Goal: Task Accomplishment & Management: Use online tool/utility

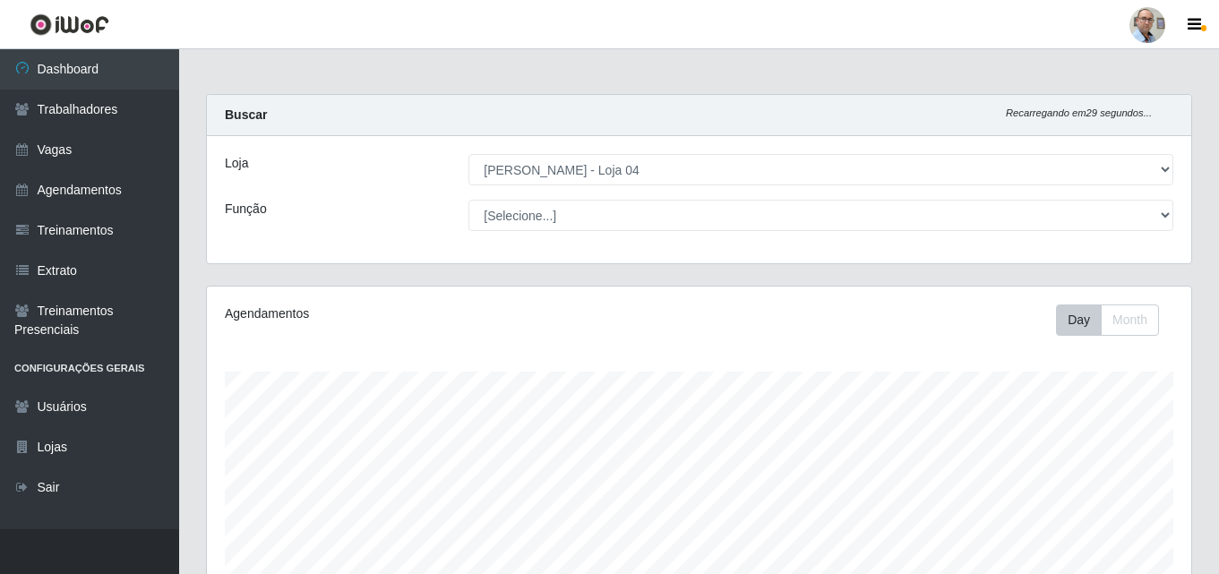
select select "251"
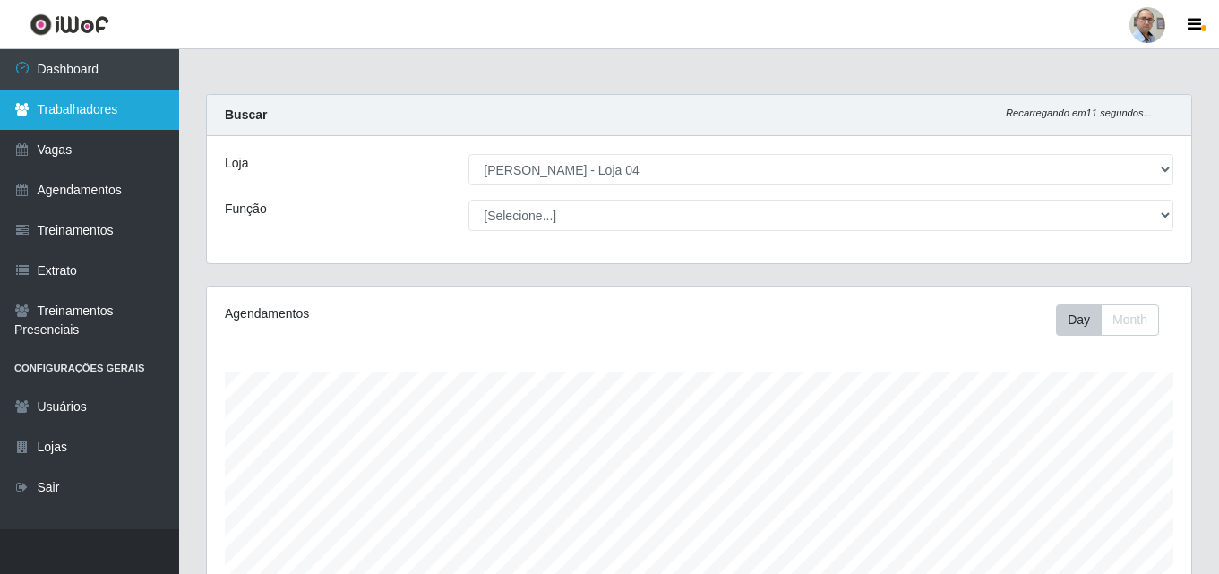
click at [67, 116] on link "Trabalhadores" at bounding box center [89, 110] width 179 height 40
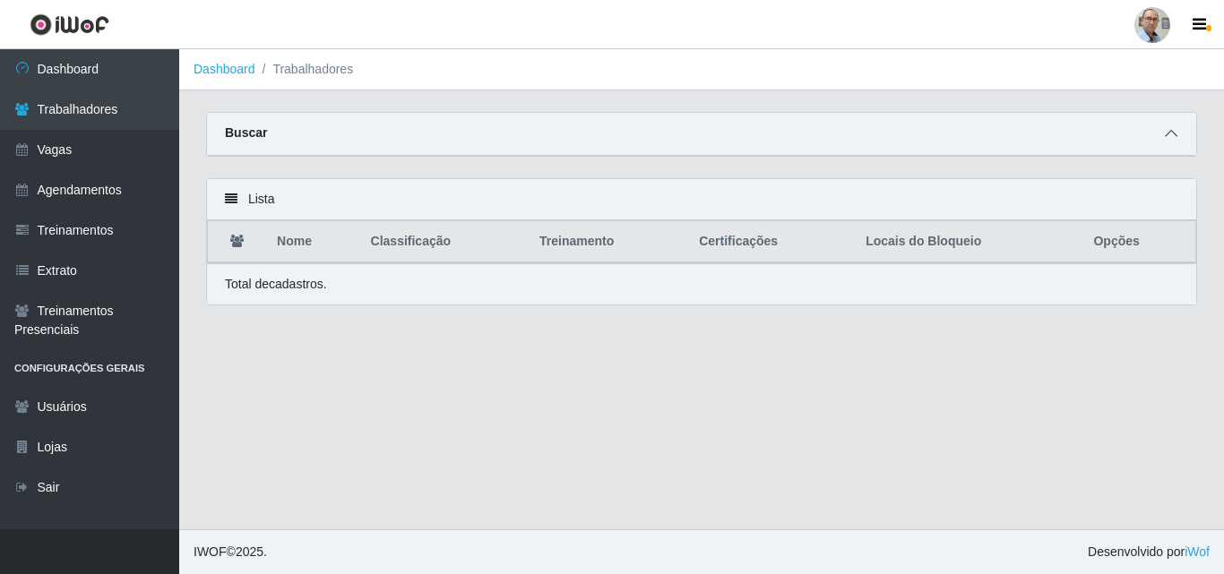
click at [1173, 132] on icon at bounding box center [1171, 133] width 13 height 13
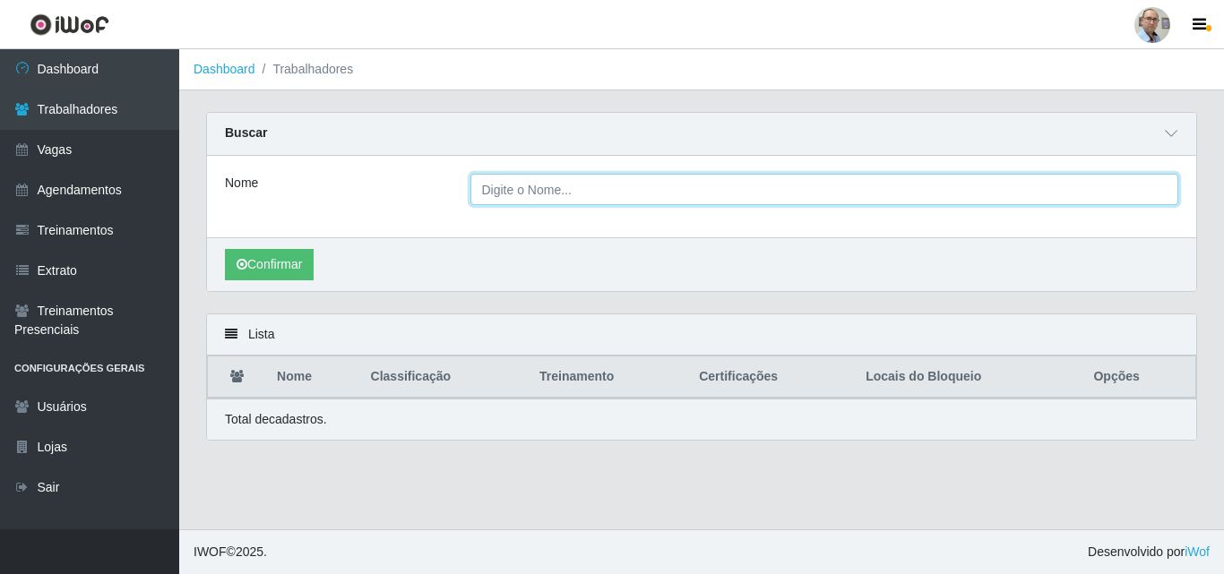
click at [581, 196] on input "Nome" at bounding box center [824, 189] width 709 height 31
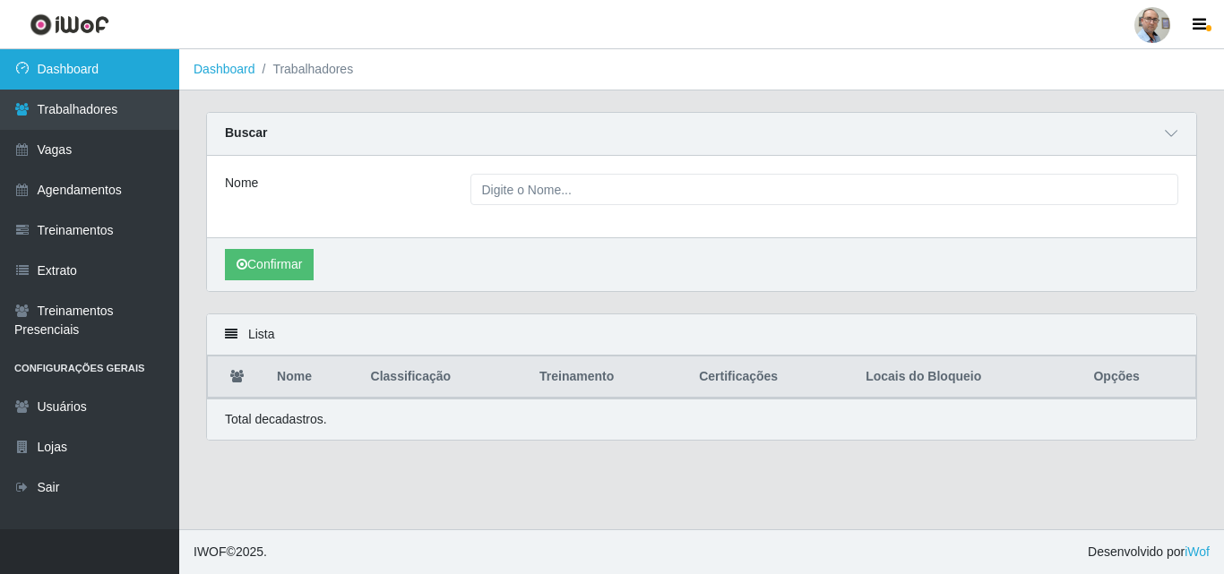
click at [139, 70] on link "Dashboard" at bounding box center [89, 69] width 179 height 40
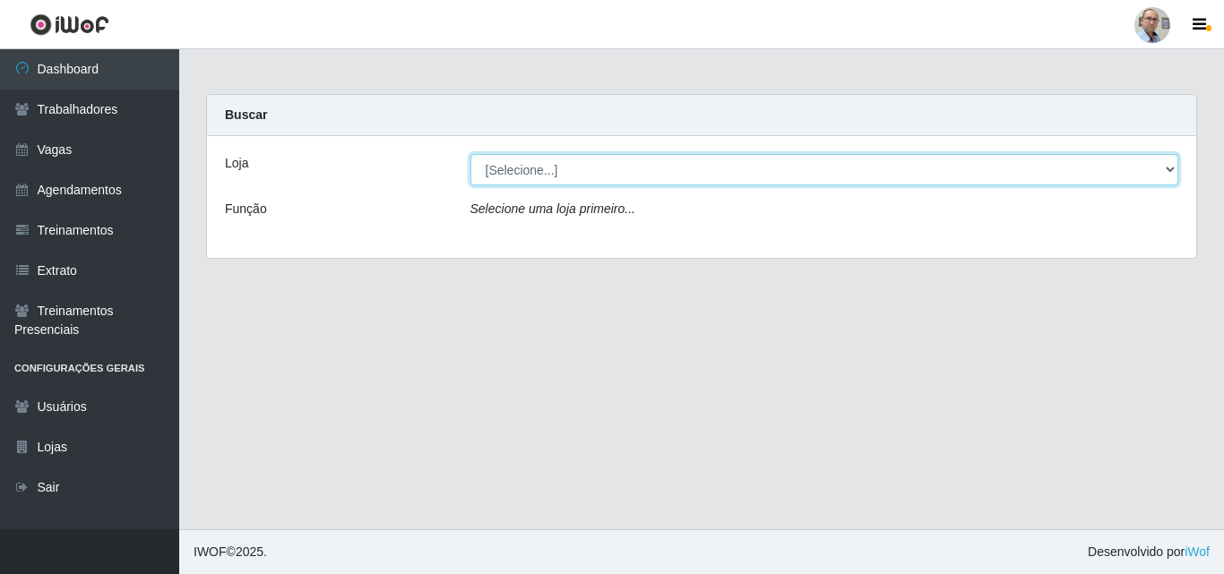
click at [558, 165] on select "[Selecione...] Mar Vermelho - Loja 04" at bounding box center [824, 169] width 709 height 31
select select "251"
click at [470, 154] on select "[Selecione...] Mar Vermelho - Loja 04" at bounding box center [824, 169] width 709 height 31
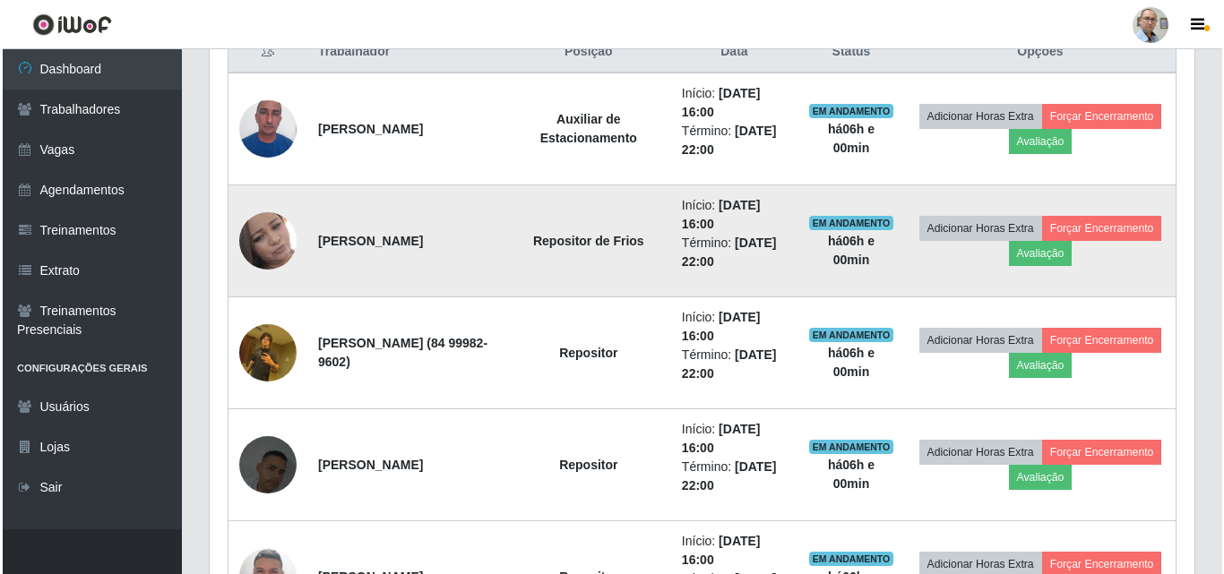
scroll to position [717, 0]
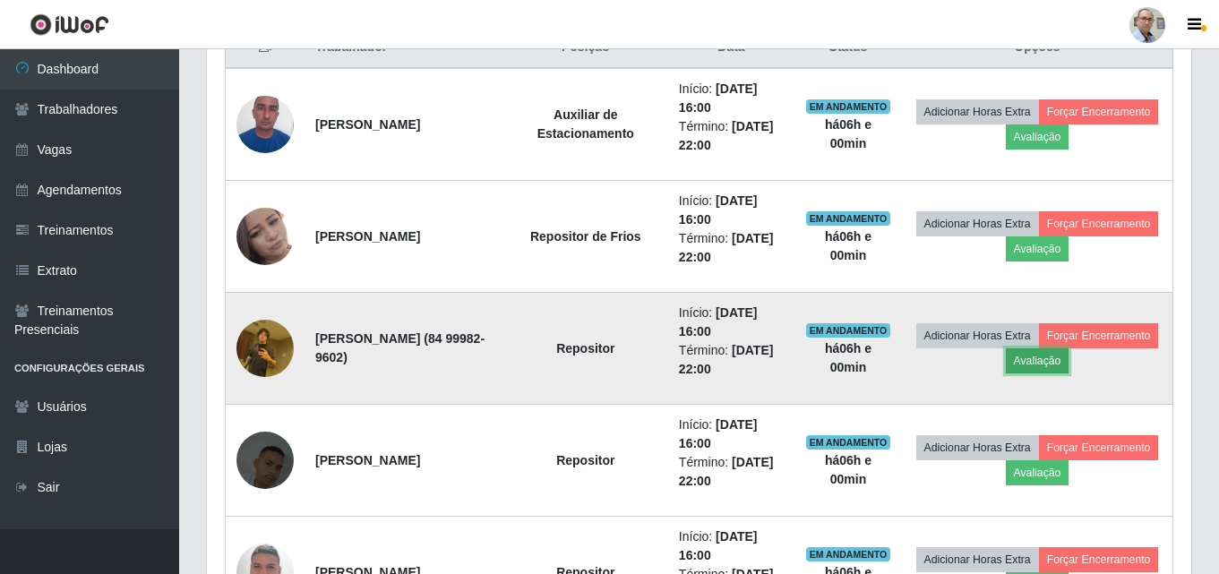
click at [1070, 362] on button "Avaliação" at bounding box center [1038, 361] width 64 height 25
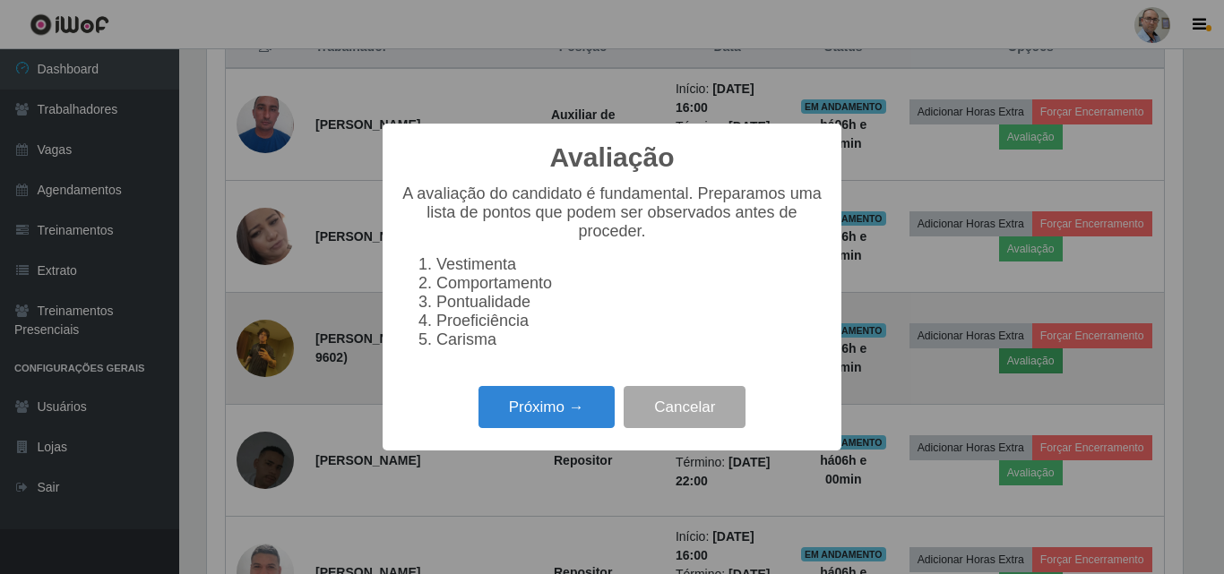
scroll to position [372, 976]
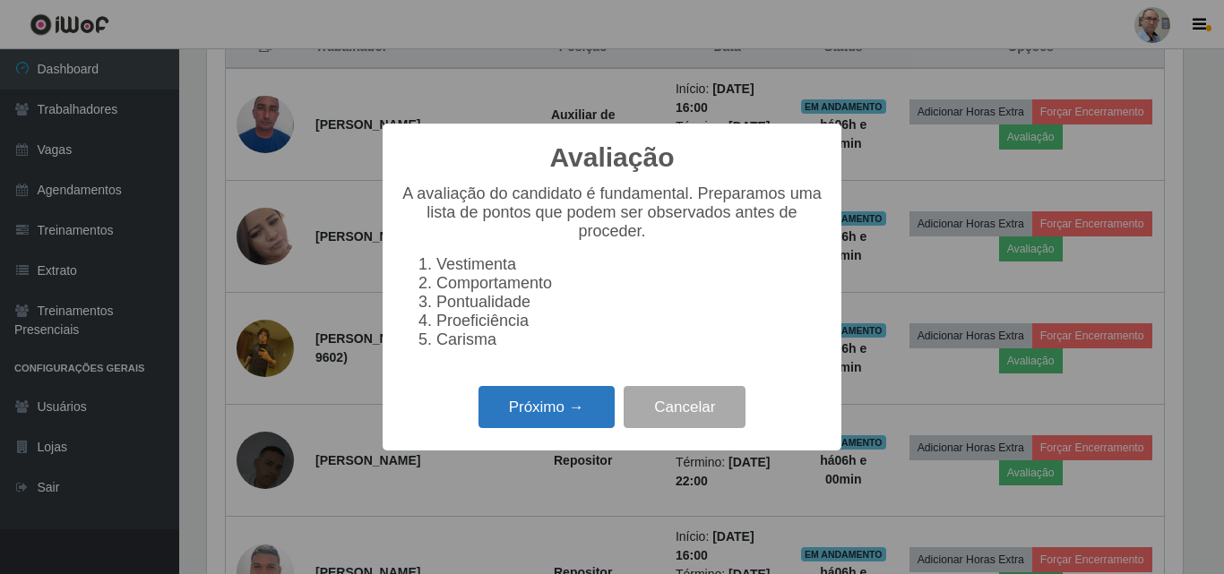
click at [556, 428] on button "Próximo →" at bounding box center [546, 407] width 136 height 42
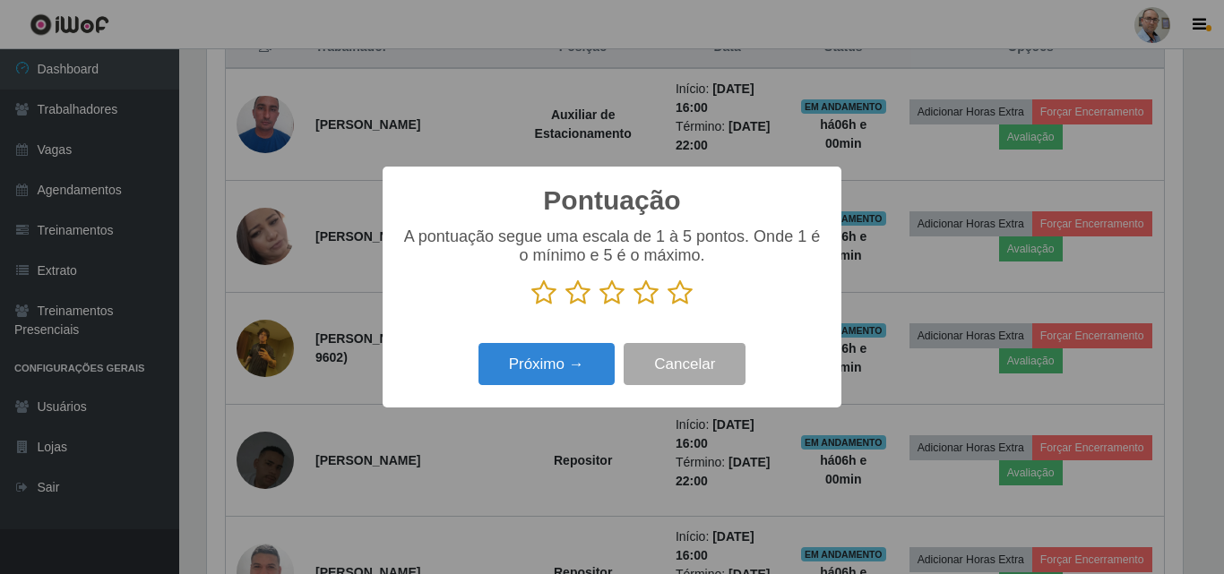
scroll to position [895634, 895030]
click at [676, 300] on icon at bounding box center [680, 293] width 25 height 27
click at [668, 306] on input "radio" at bounding box center [668, 306] width 0 height 0
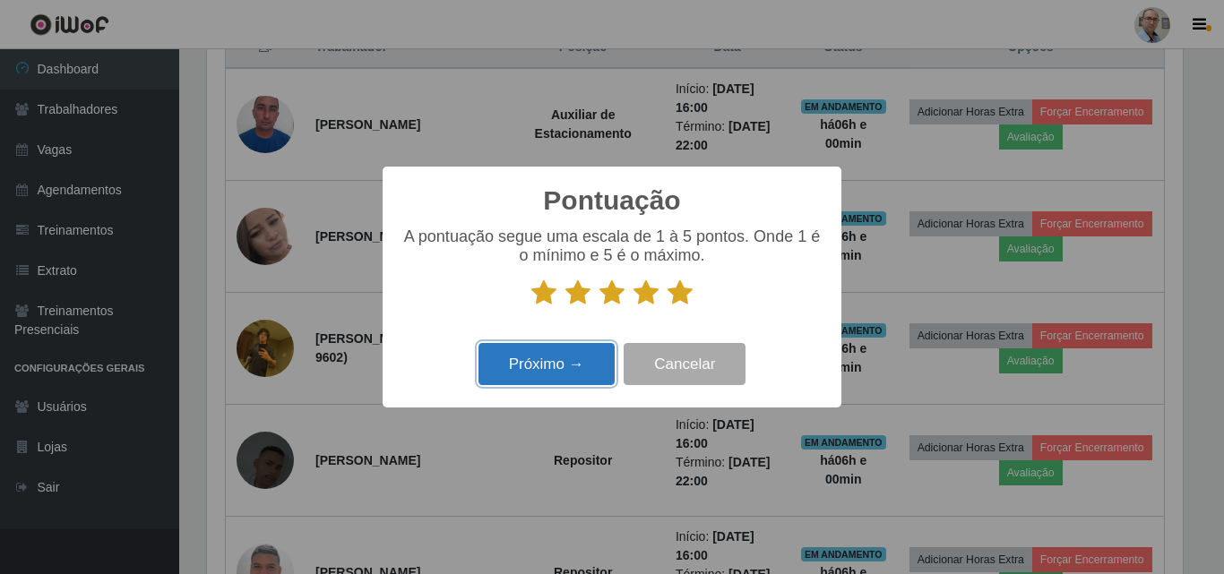
click at [571, 363] on button "Próximo →" at bounding box center [546, 364] width 136 height 42
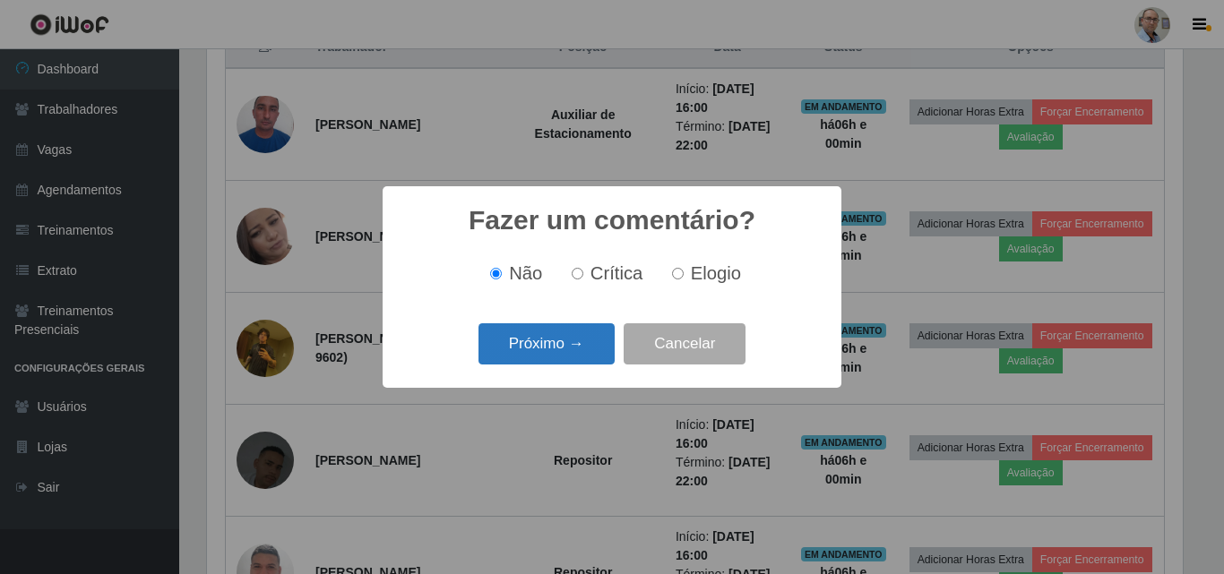
click at [583, 340] on button "Próximo →" at bounding box center [546, 344] width 136 height 42
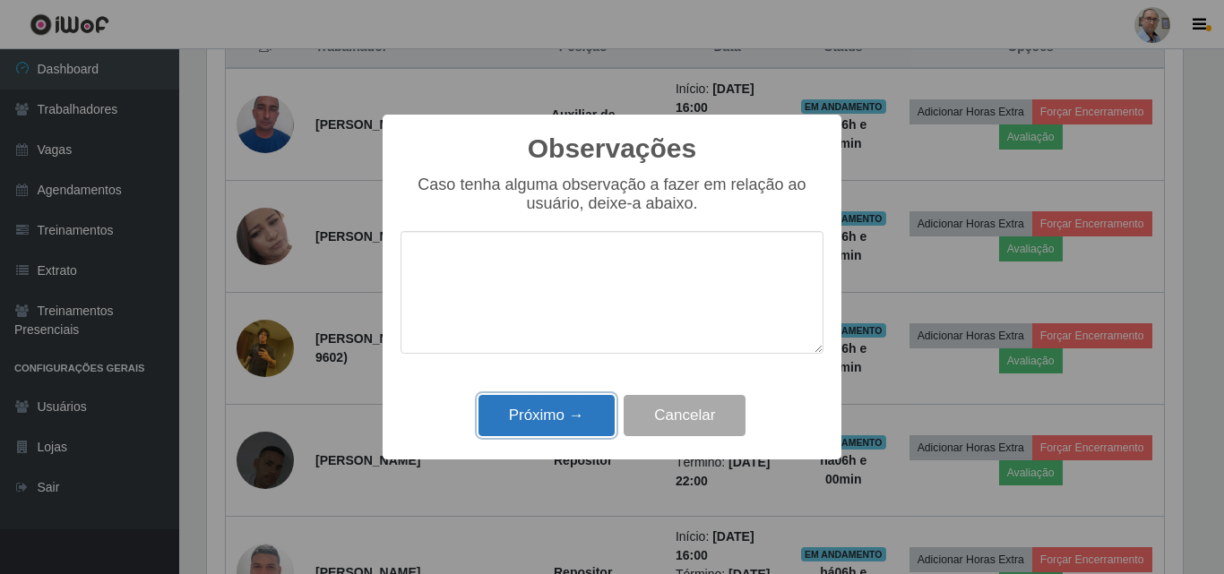
click at [579, 421] on button "Próximo →" at bounding box center [546, 416] width 136 height 42
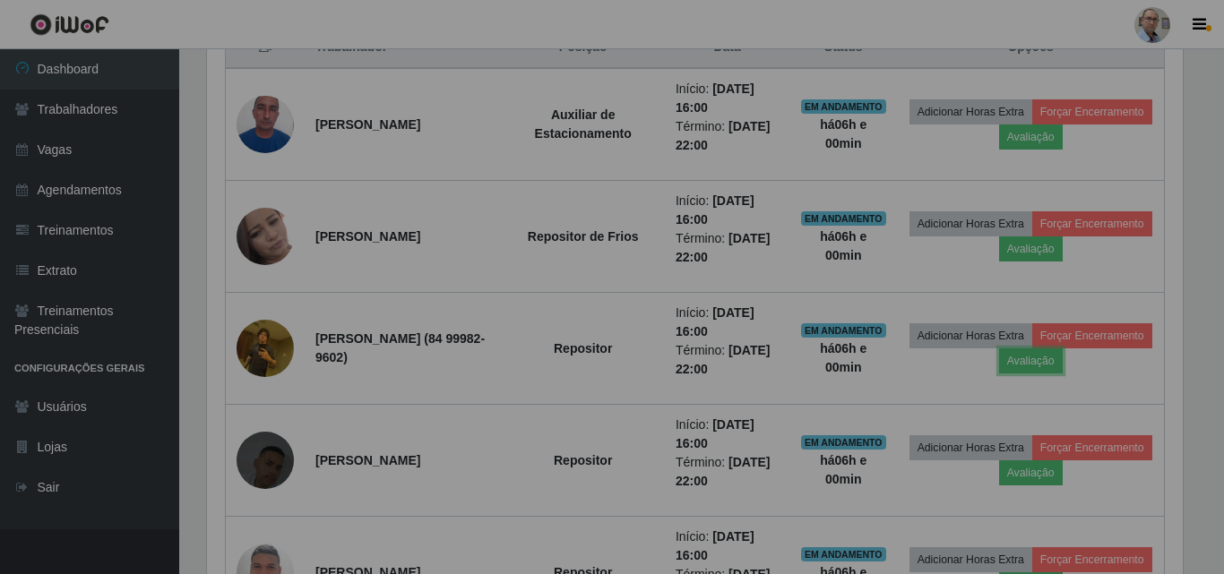
scroll to position [372, 985]
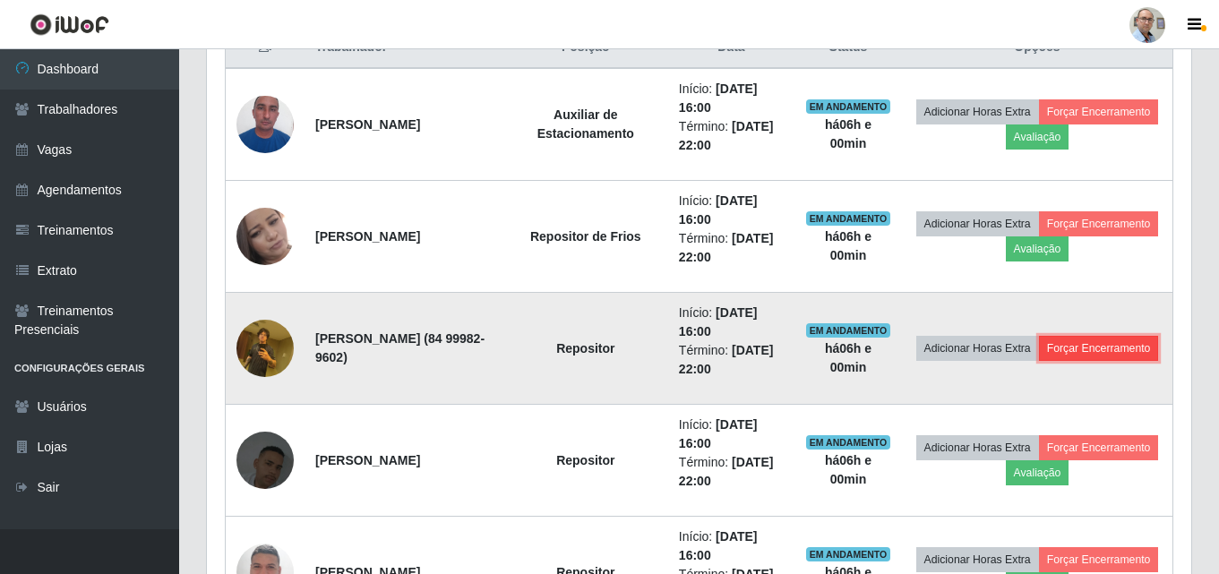
click at [1065, 361] on button "Forçar Encerramento" at bounding box center [1099, 348] width 120 height 25
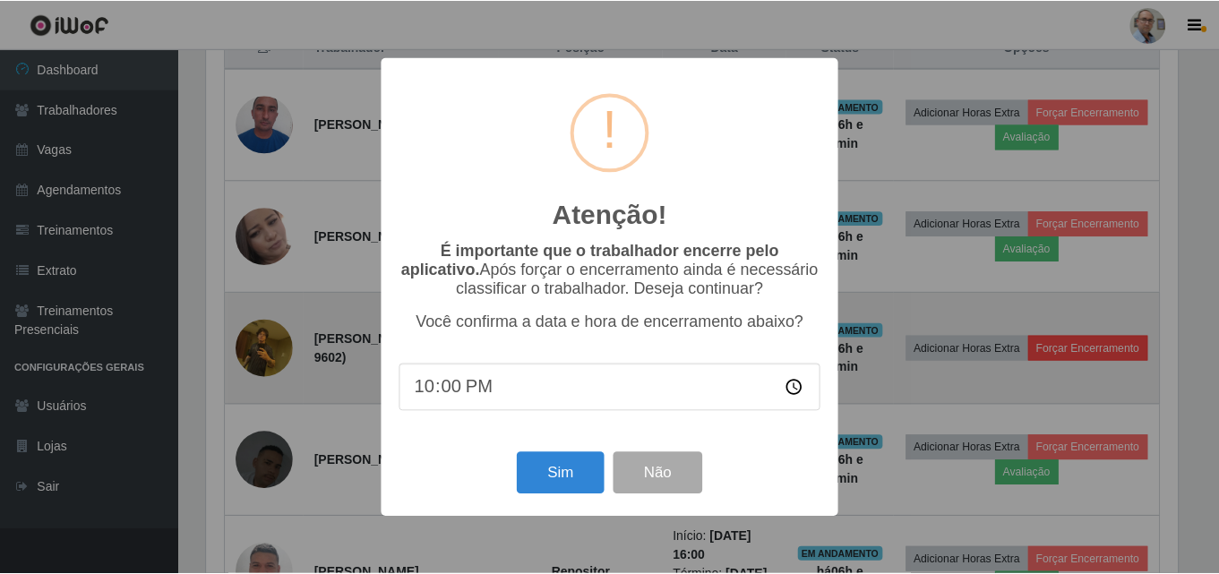
scroll to position [372, 976]
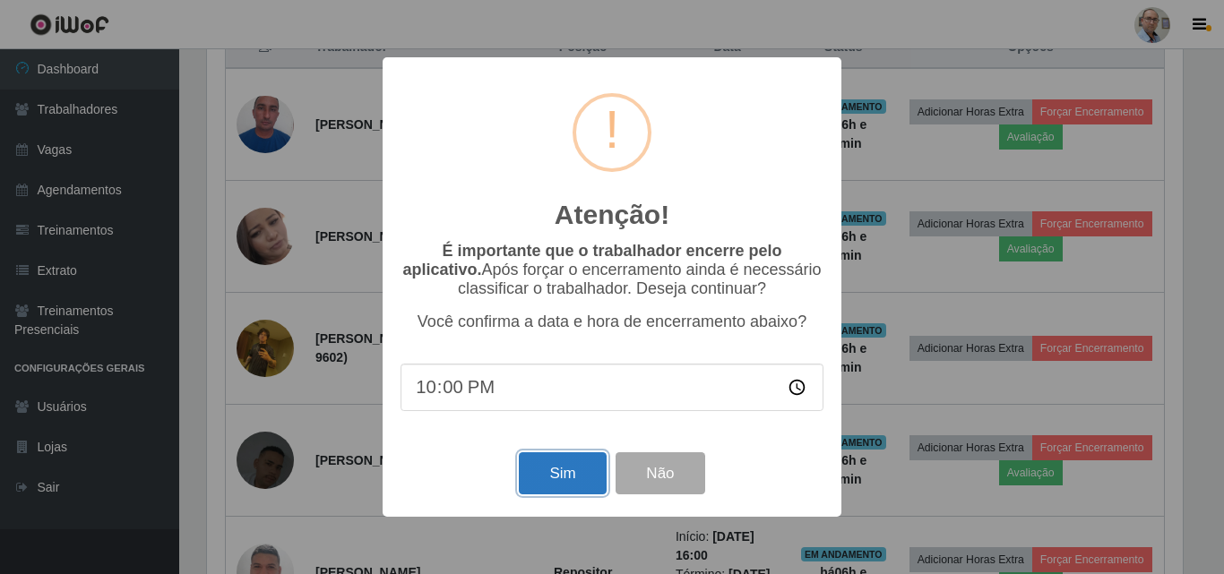
click at [533, 478] on button "Sim" at bounding box center [562, 473] width 87 height 42
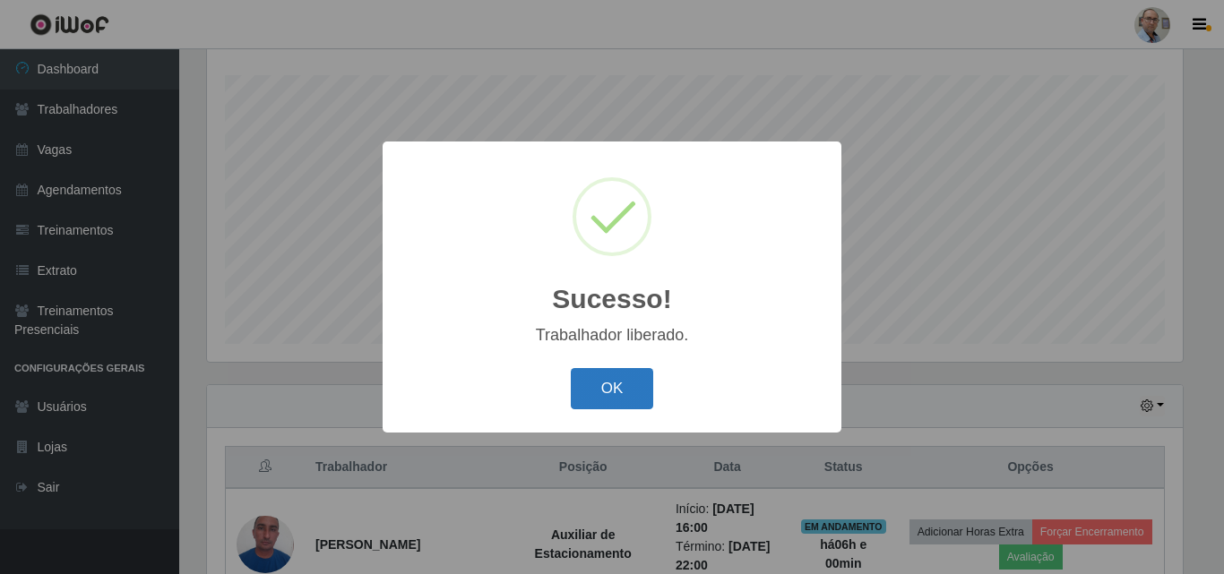
click at [610, 383] on button "OK" at bounding box center [612, 389] width 83 height 42
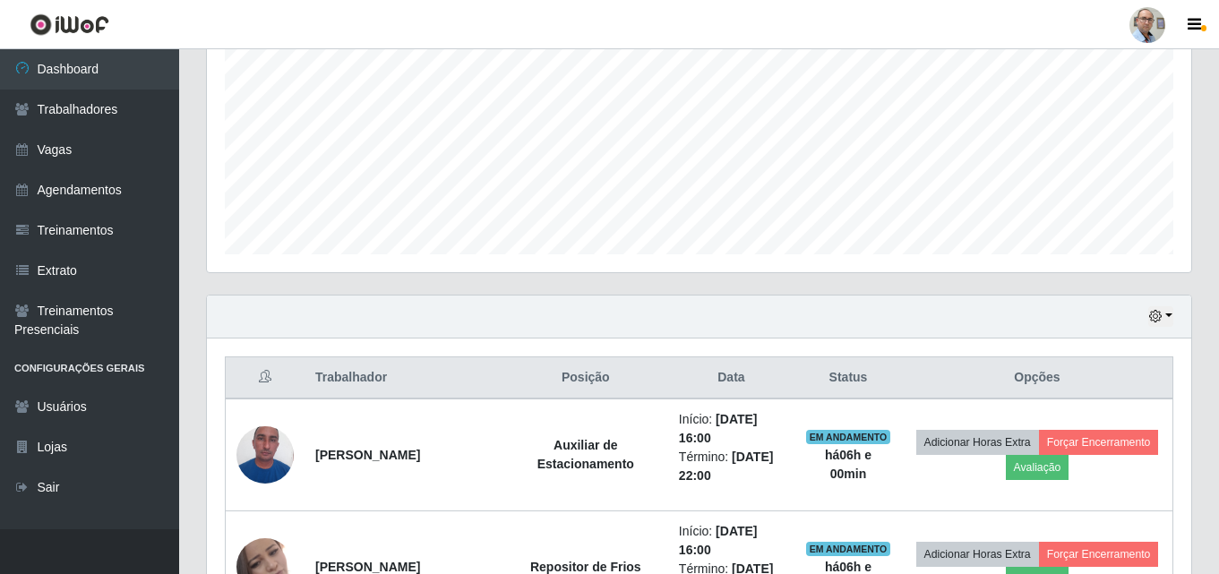
scroll to position [476, 0]
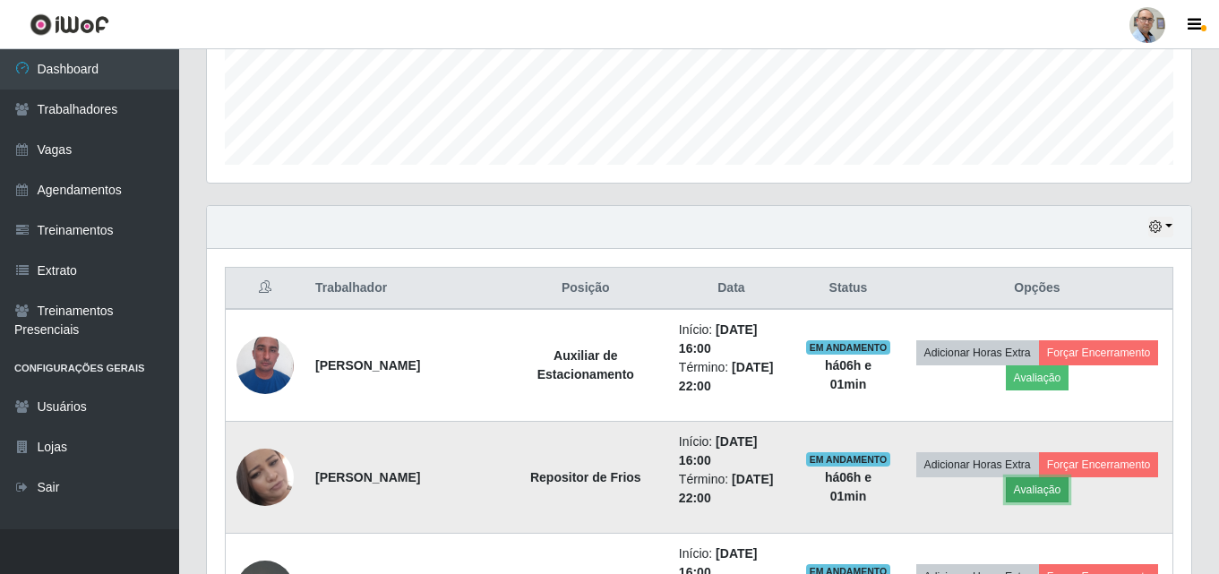
click at [1045, 488] on button "Avaliação" at bounding box center [1038, 490] width 64 height 25
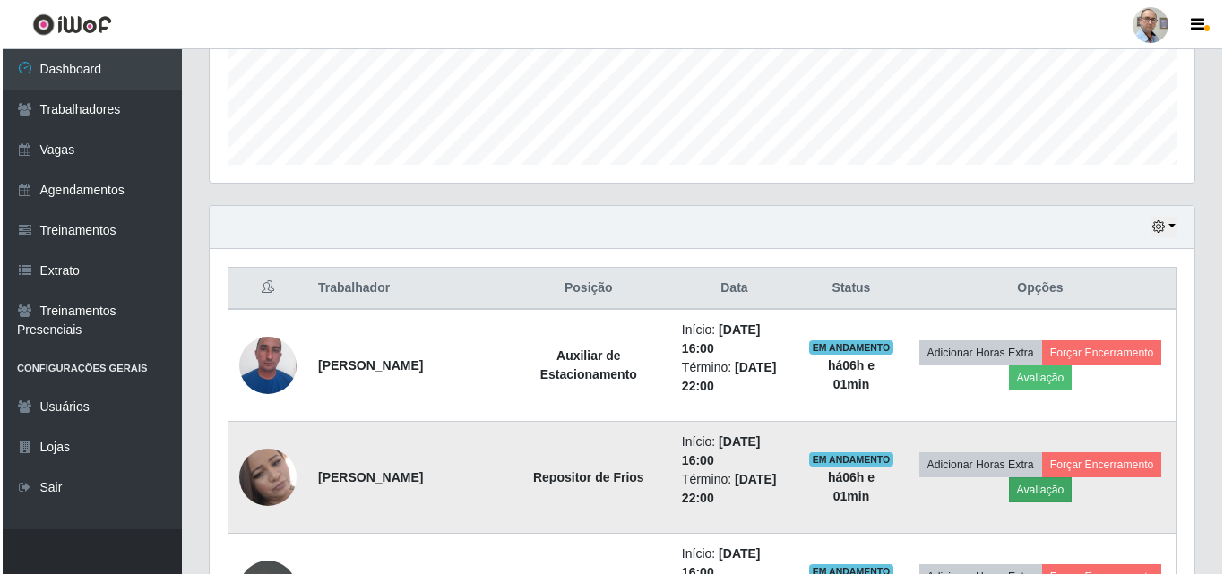
scroll to position [372, 976]
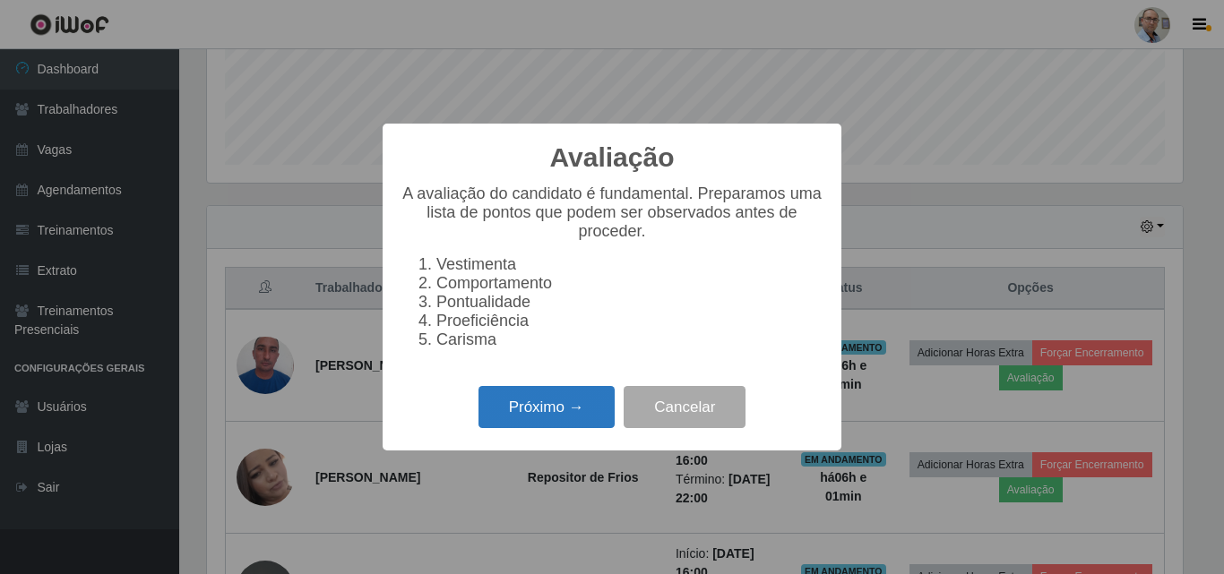
click at [582, 422] on button "Próximo →" at bounding box center [546, 407] width 136 height 42
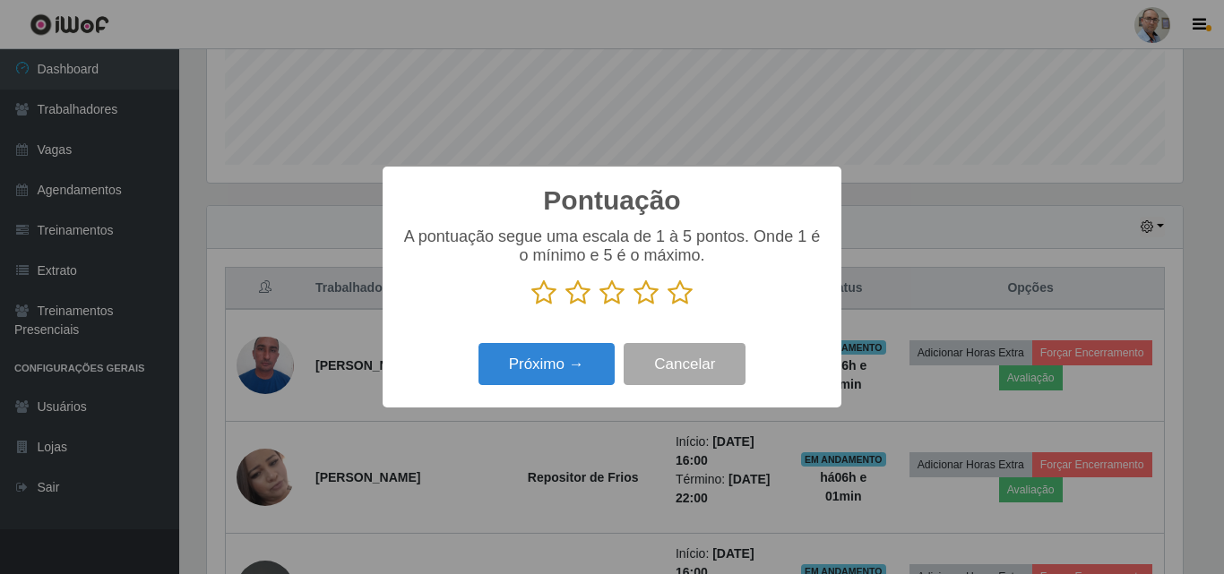
scroll to position [895634, 895030]
click at [677, 297] on icon at bounding box center [680, 293] width 25 height 27
click at [668, 306] on input "radio" at bounding box center [668, 306] width 0 height 0
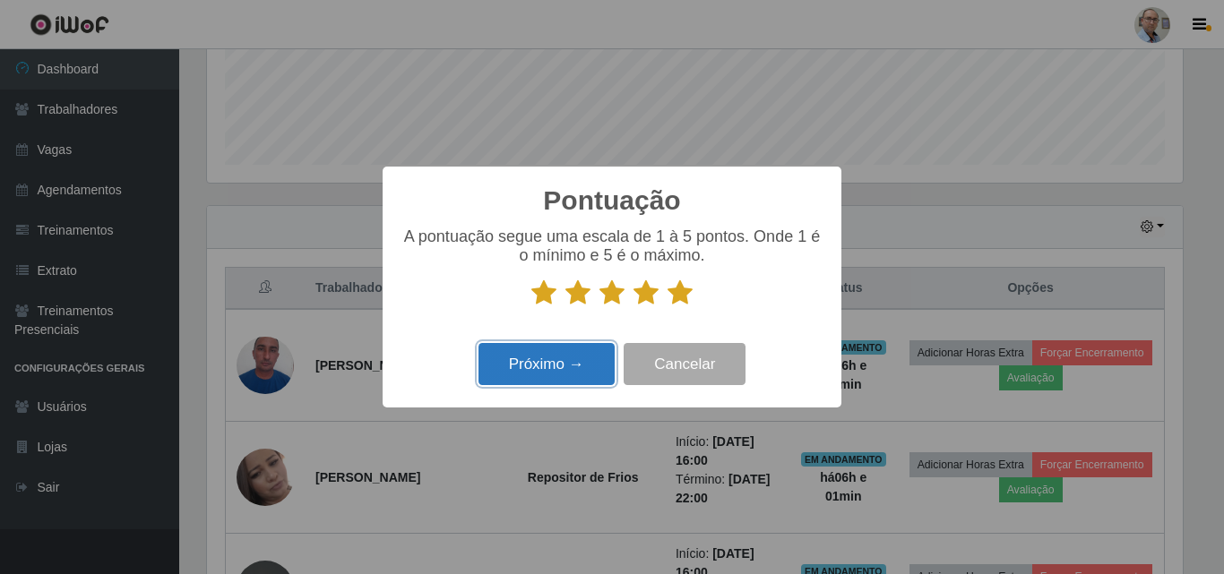
click at [564, 357] on button "Próximo →" at bounding box center [546, 364] width 136 height 42
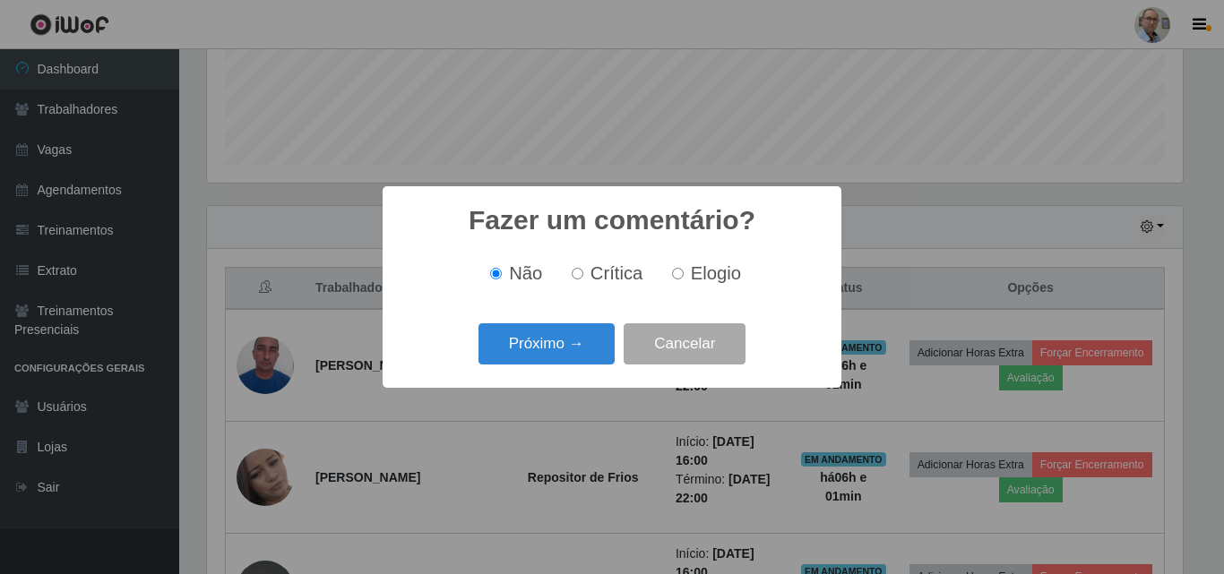
click at [564, 357] on button "Próximo →" at bounding box center [546, 344] width 136 height 42
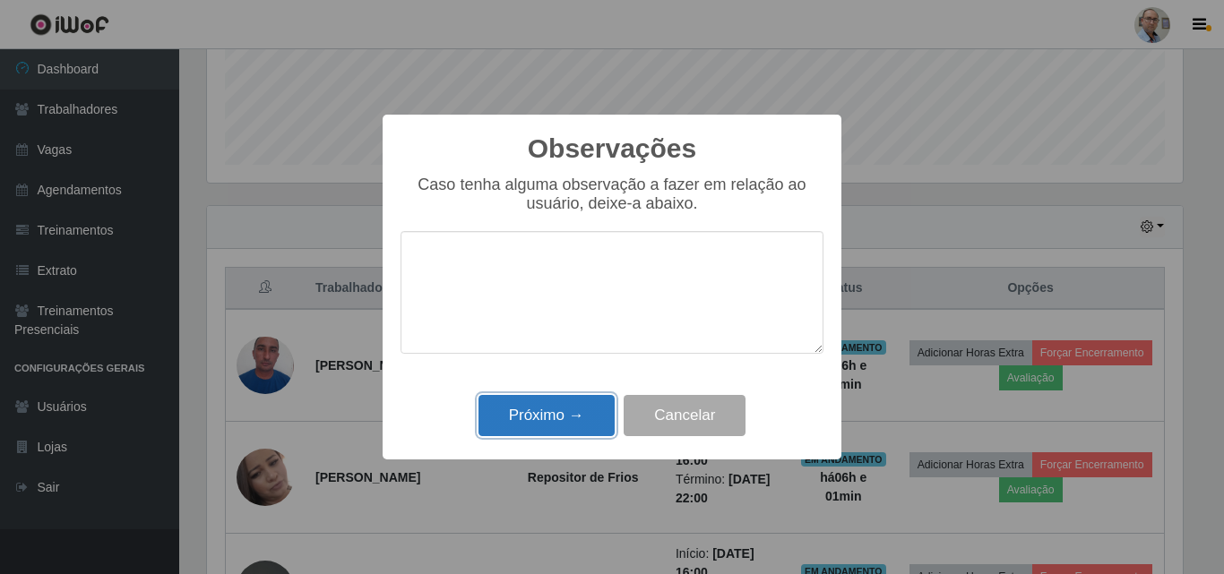
click at [556, 423] on button "Próximo →" at bounding box center [546, 416] width 136 height 42
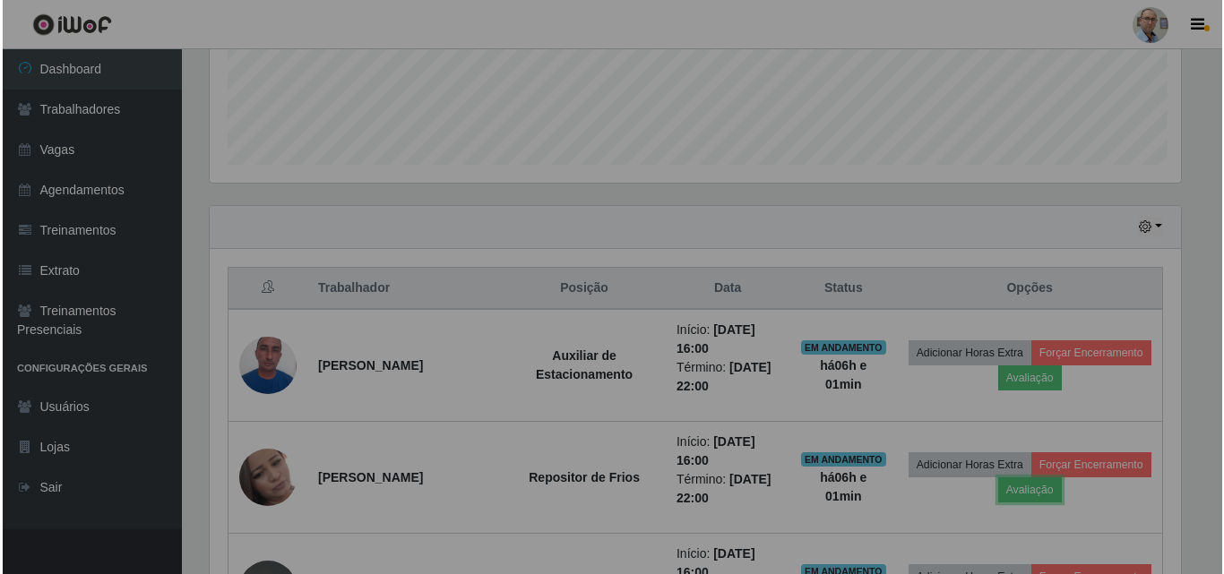
scroll to position [372, 985]
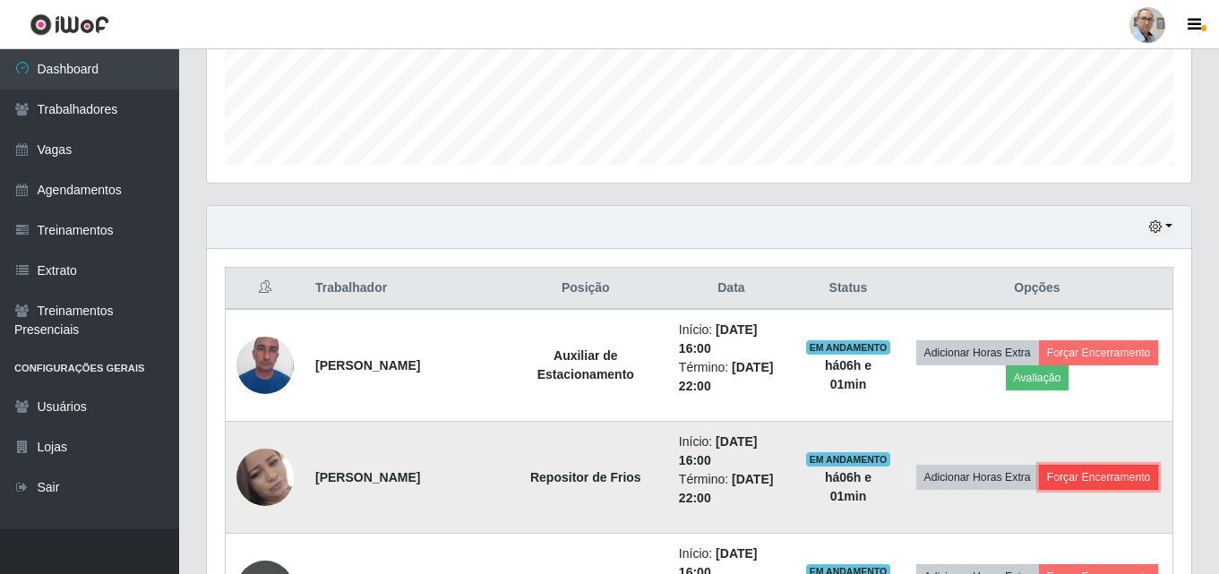
click at [1109, 481] on button "Forçar Encerramento" at bounding box center [1099, 477] width 120 height 25
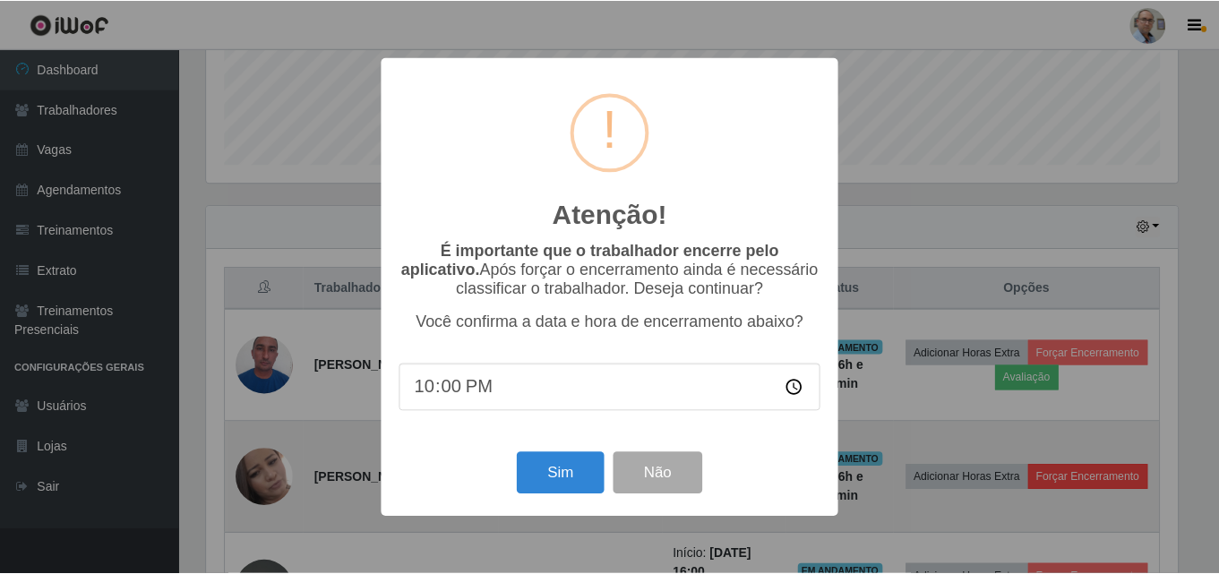
scroll to position [372, 976]
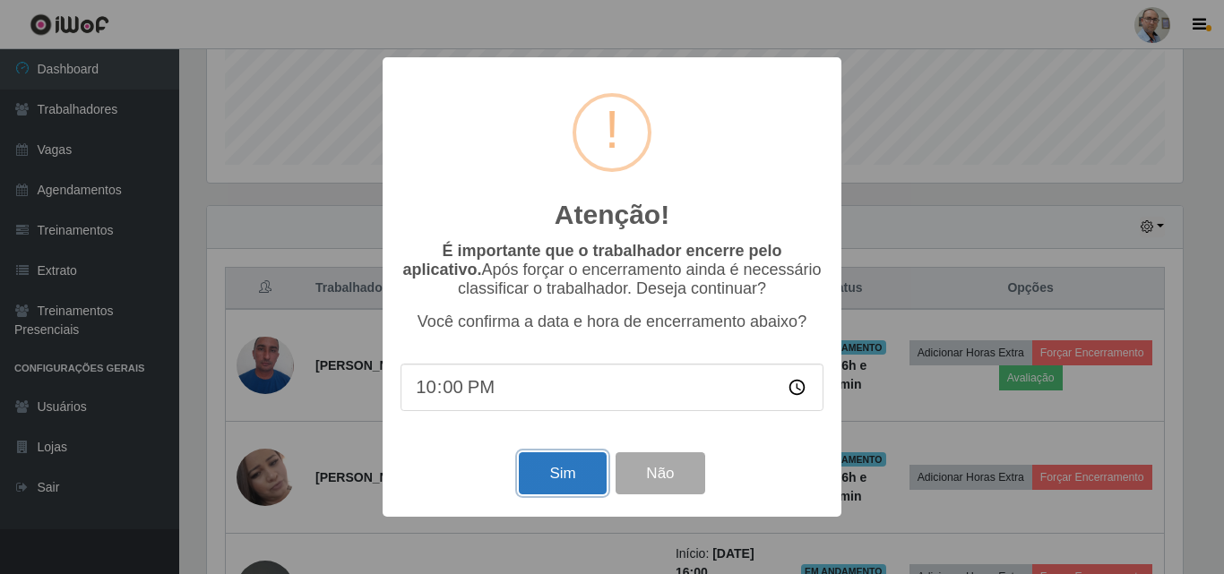
click at [565, 475] on button "Sim" at bounding box center [562, 473] width 87 height 42
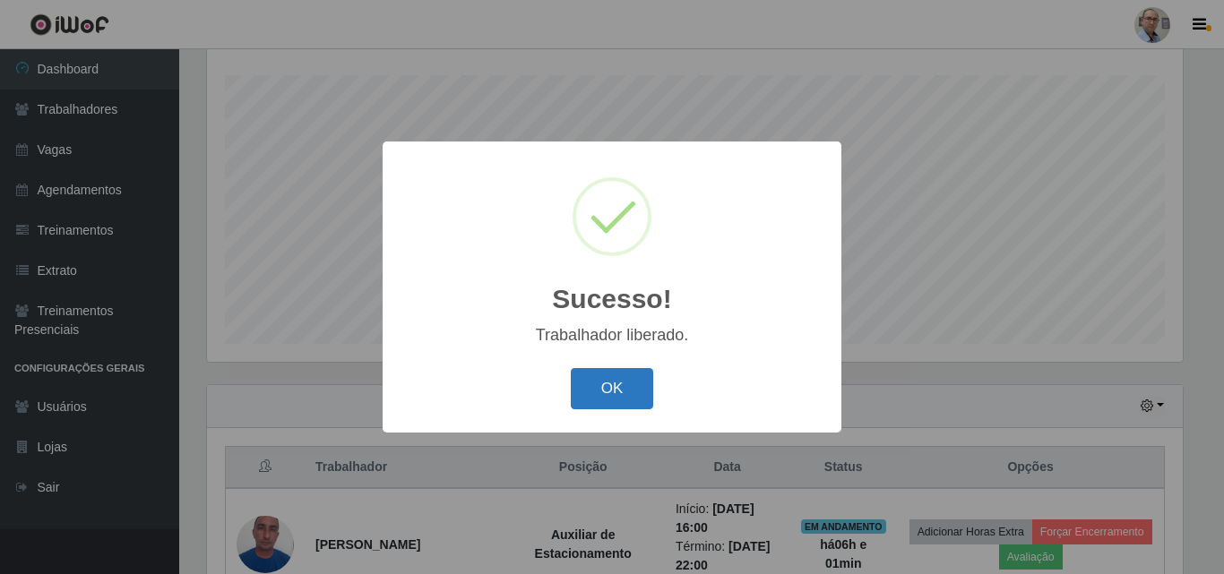
click at [607, 401] on button "OK" at bounding box center [612, 389] width 83 height 42
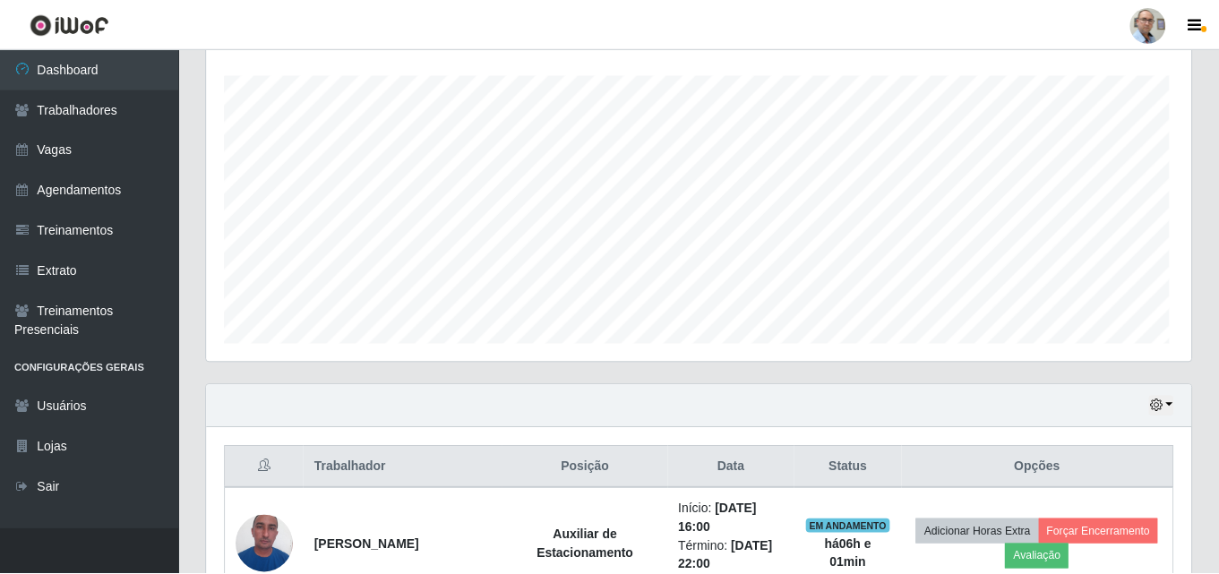
scroll to position [0, 0]
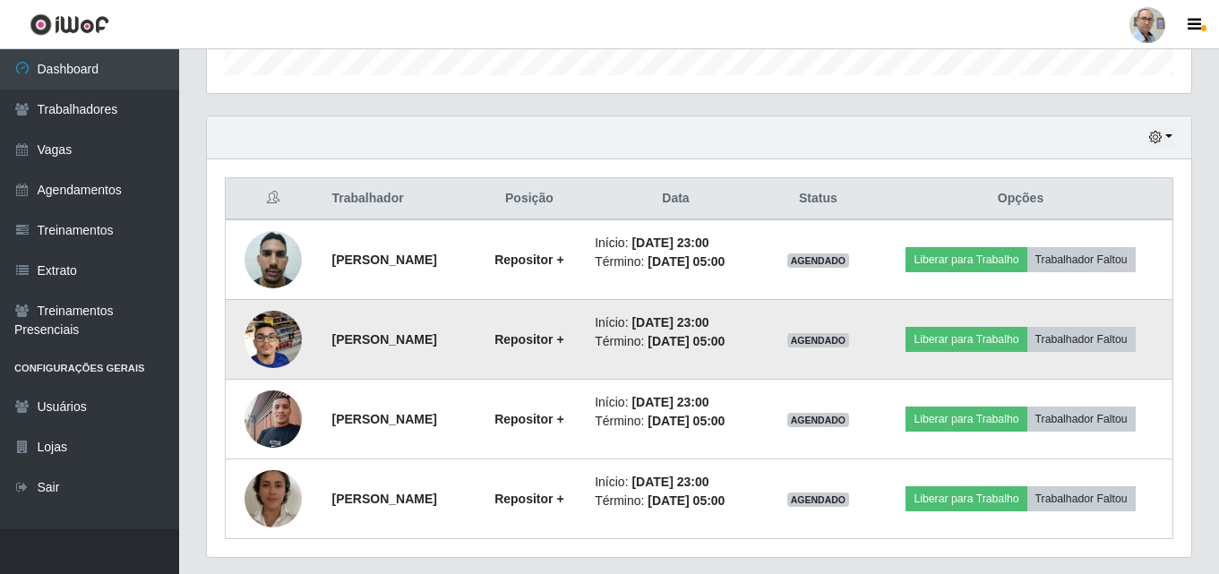
click at [283, 338] on img at bounding box center [273, 340] width 57 height 102
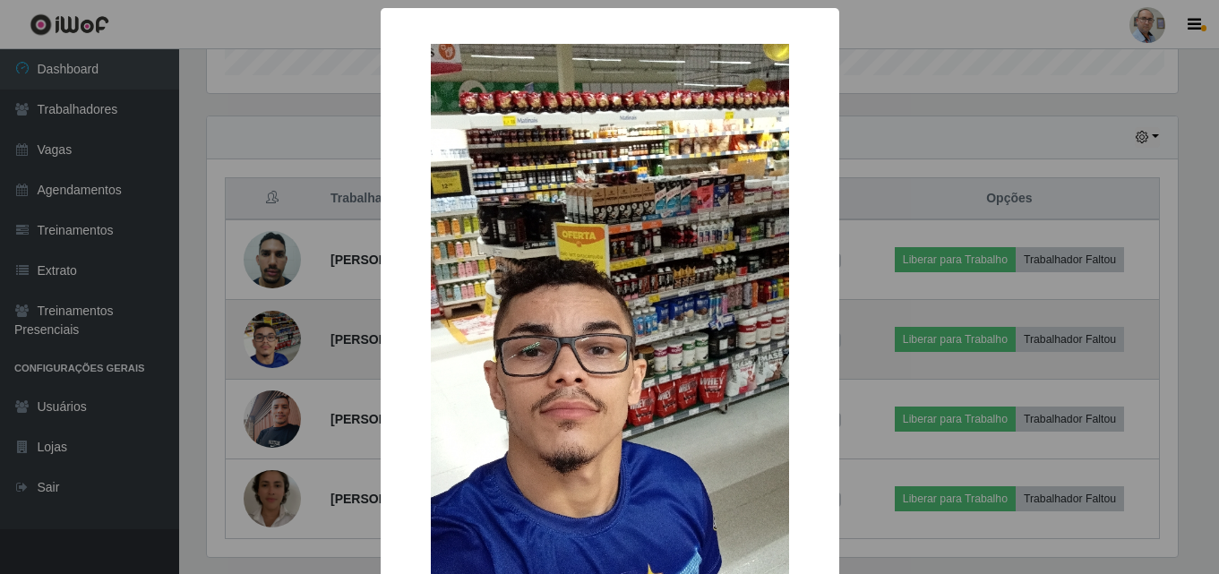
scroll to position [372, 976]
click at [283, 338] on div "× OK Cancel" at bounding box center [612, 287] width 1224 height 574
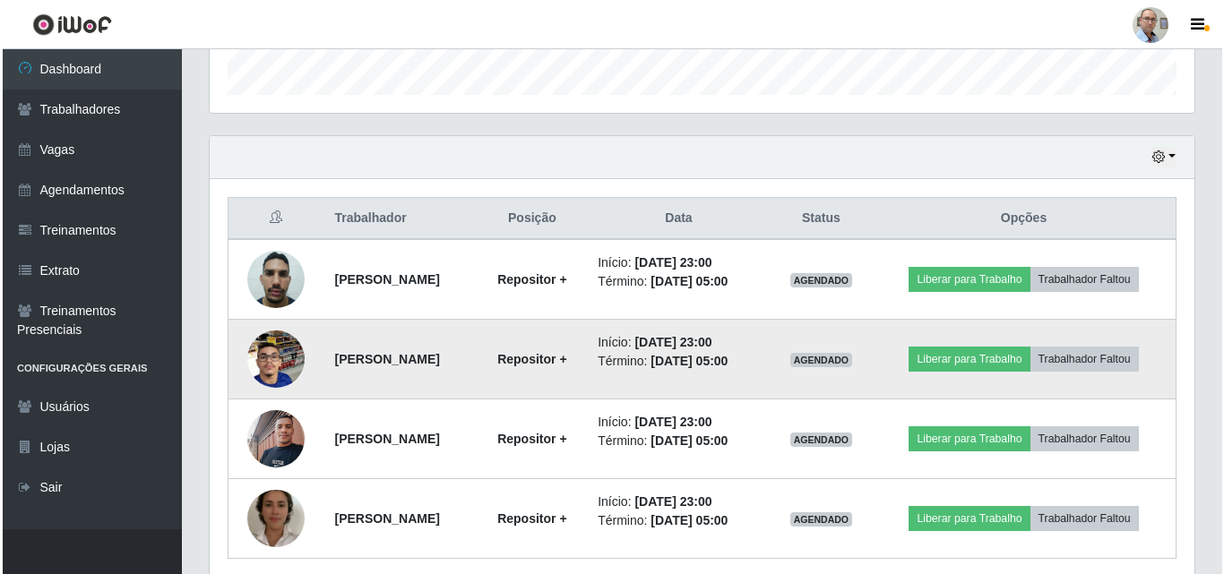
scroll to position [616, 0]
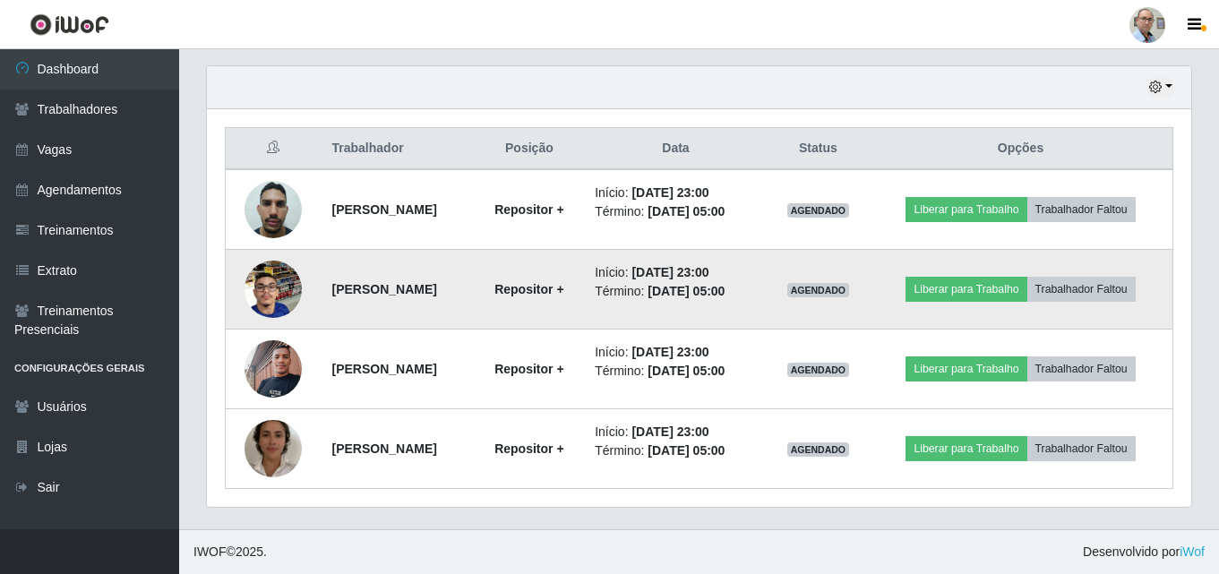
click at [272, 281] on img at bounding box center [273, 289] width 57 height 102
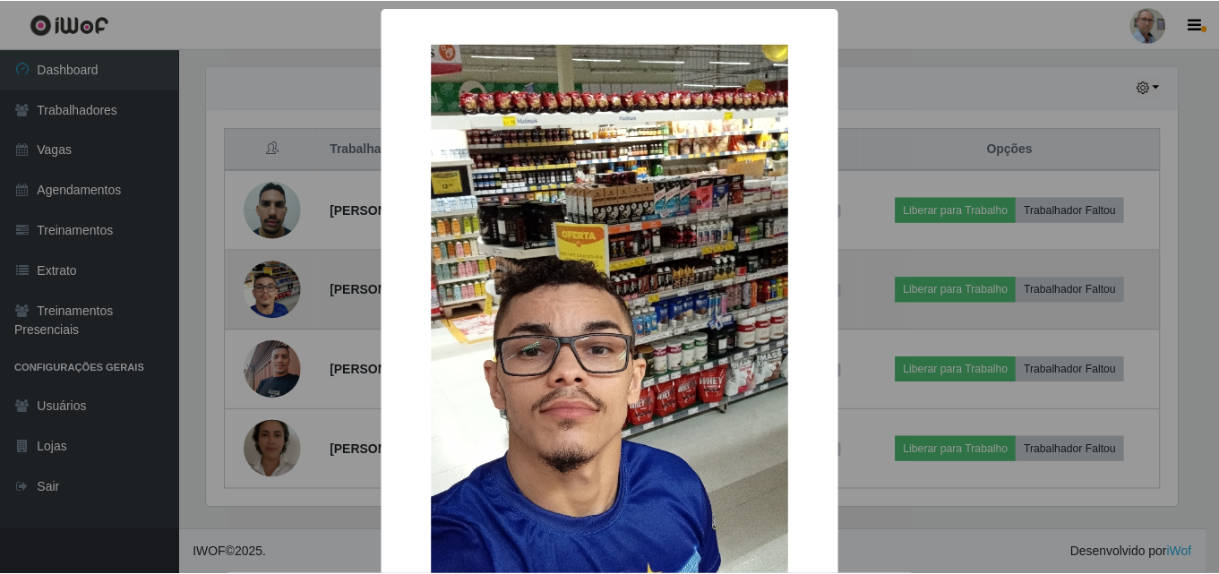
scroll to position [372, 976]
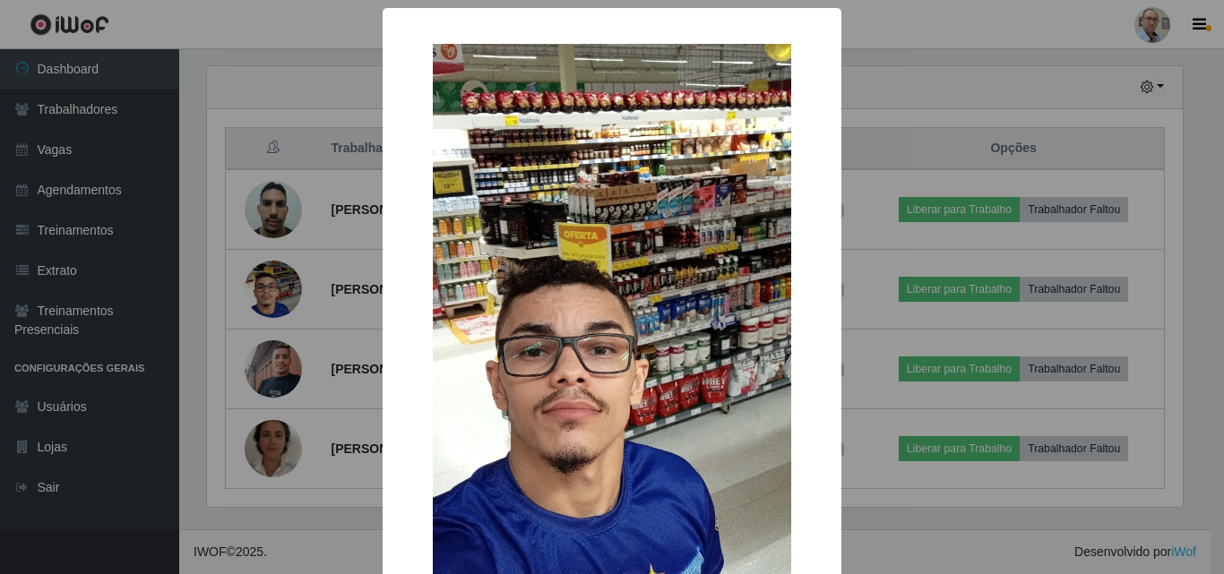
click at [235, 93] on div "× OK Cancel" at bounding box center [612, 287] width 1224 height 574
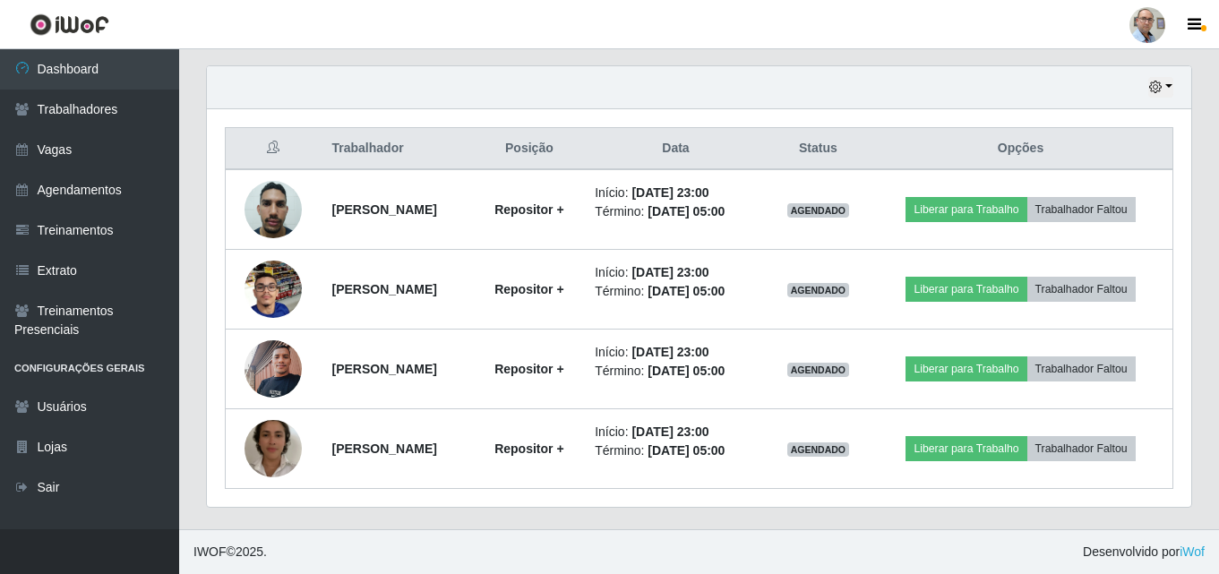
scroll to position [372, 985]
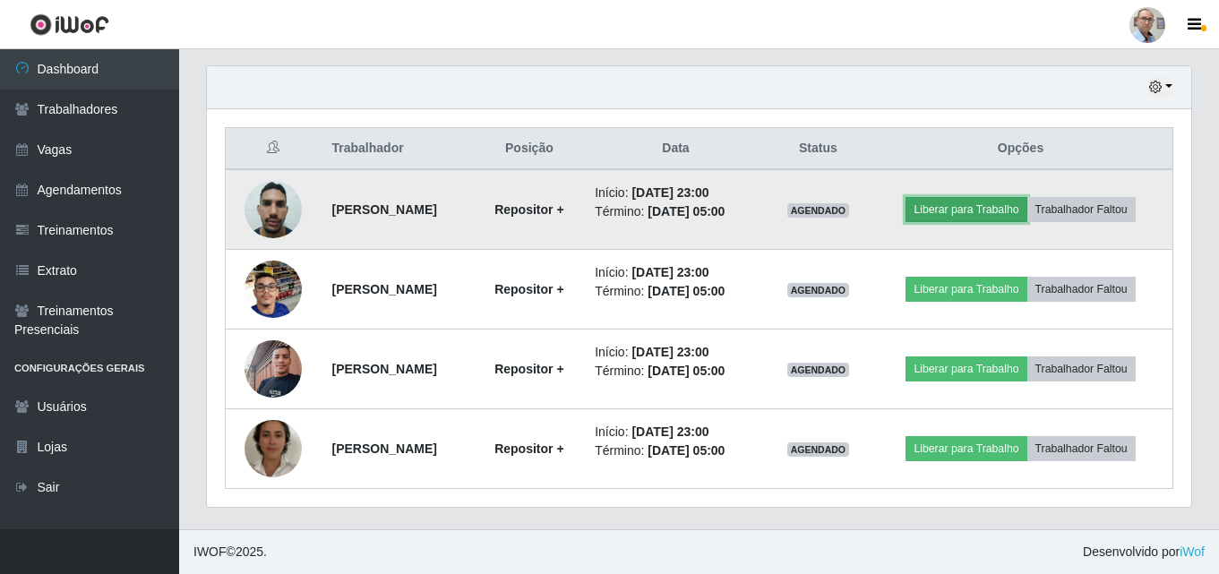
click at [1003, 212] on button "Liberar para Trabalho" at bounding box center [966, 209] width 121 height 25
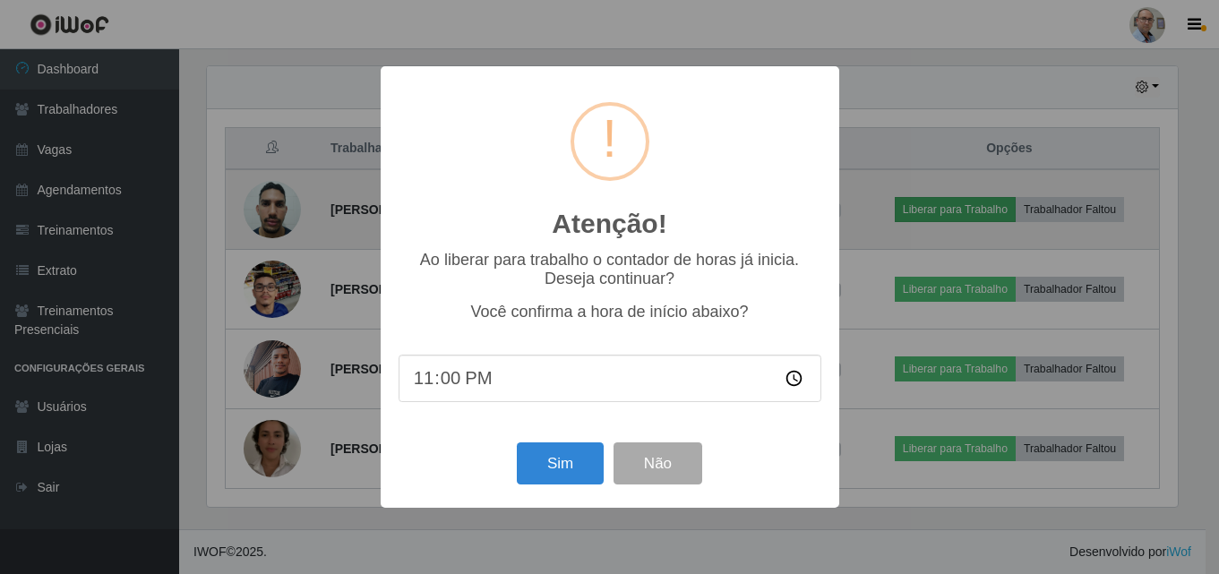
scroll to position [372, 976]
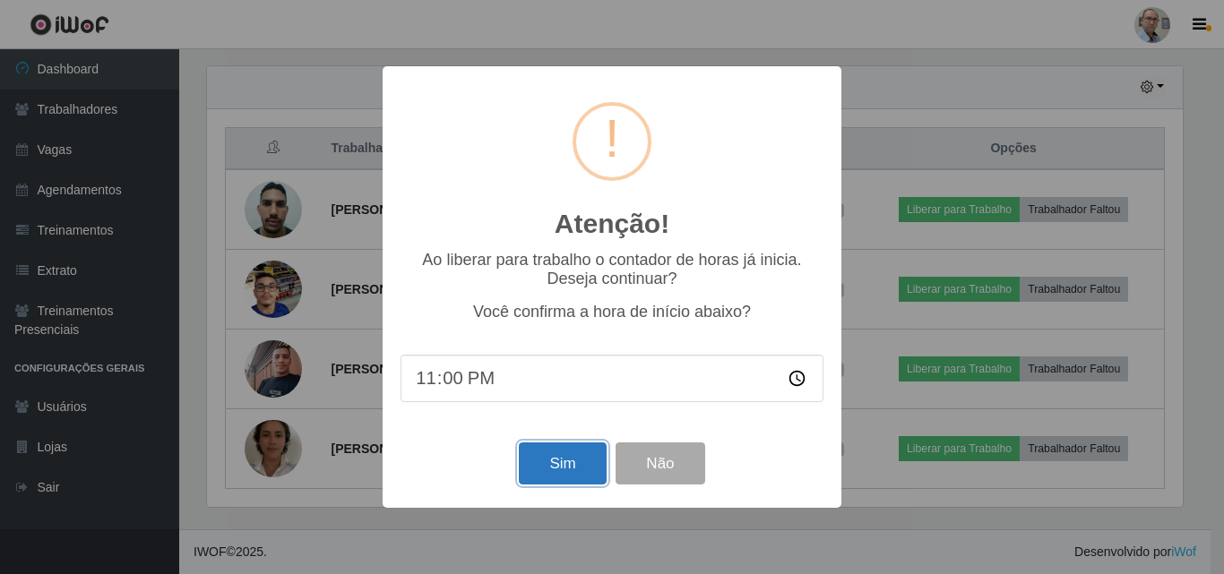
click at [577, 461] on button "Sim" at bounding box center [562, 464] width 87 height 42
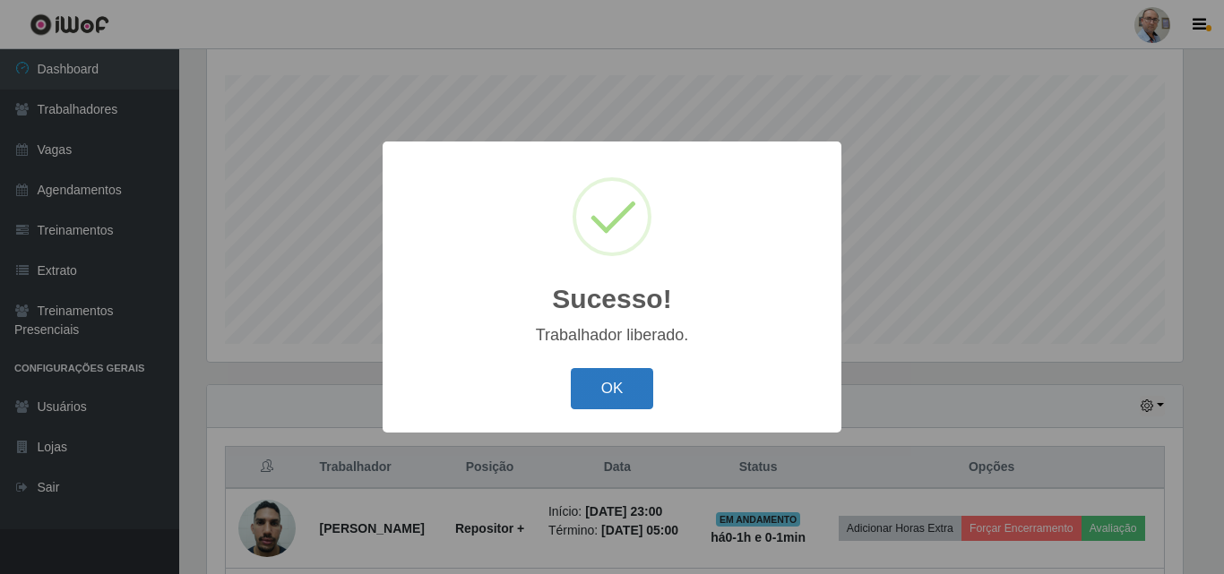
click at [601, 385] on button "OK" at bounding box center [612, 389] width 83 height 42
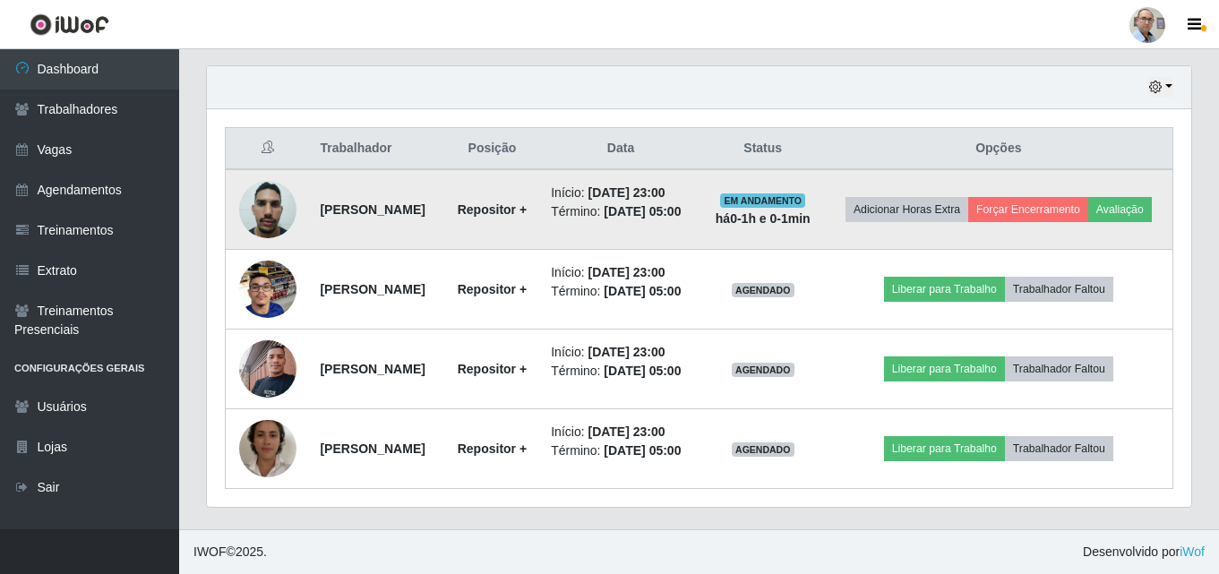
scroll to position [669, 0]
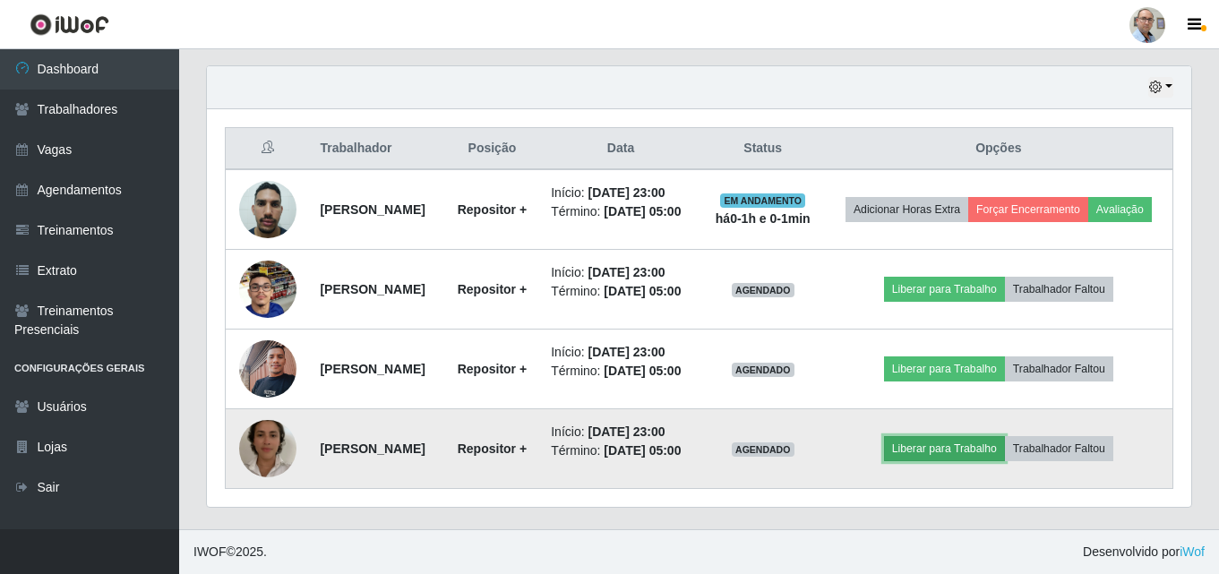
click at [952, 449] on button "Liberar para Trabalho" at bounding box center [944, 448] width 121 height 25
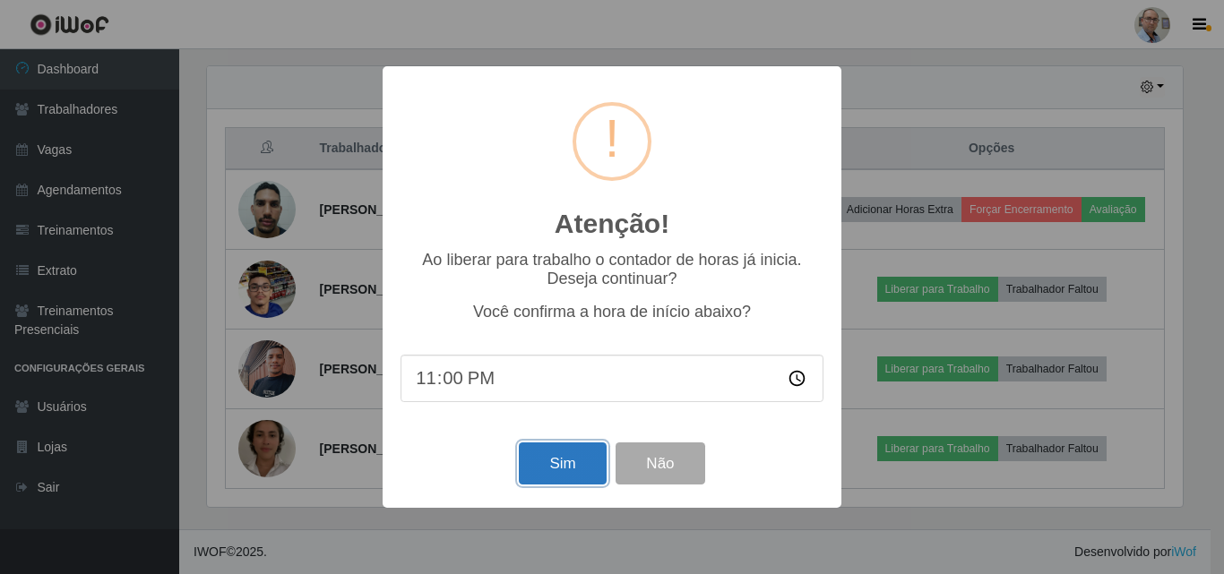
click at [564, 471] on button "Sim" at bounding box center [562, 464] width 87 height 42
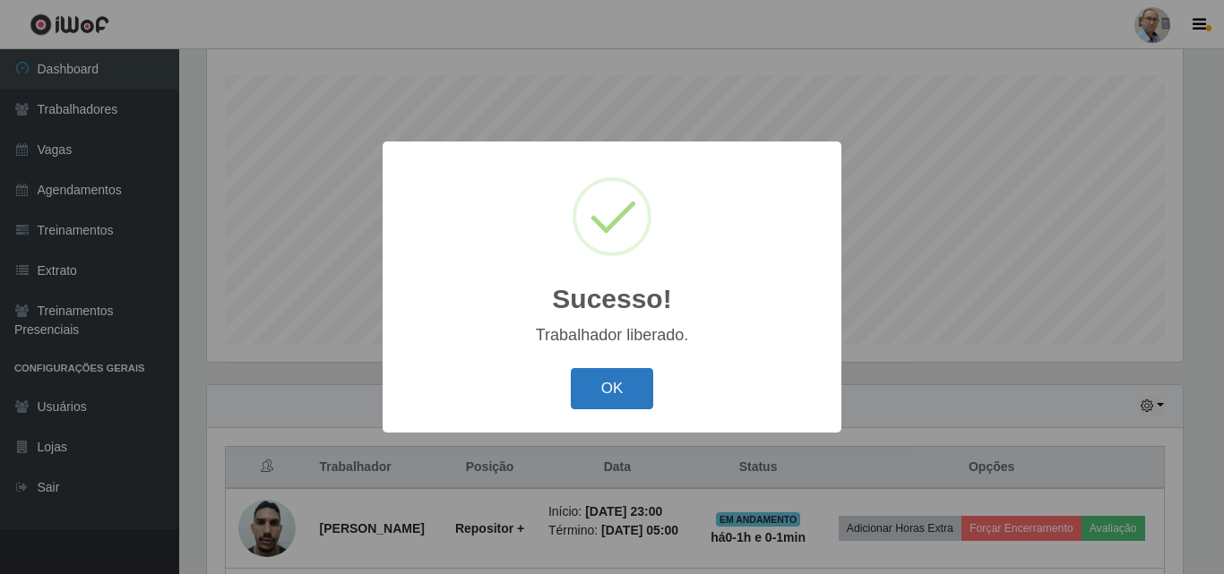
click at [614, 381] on button "OK" at bounding box center [612, 389] width 83 height 42
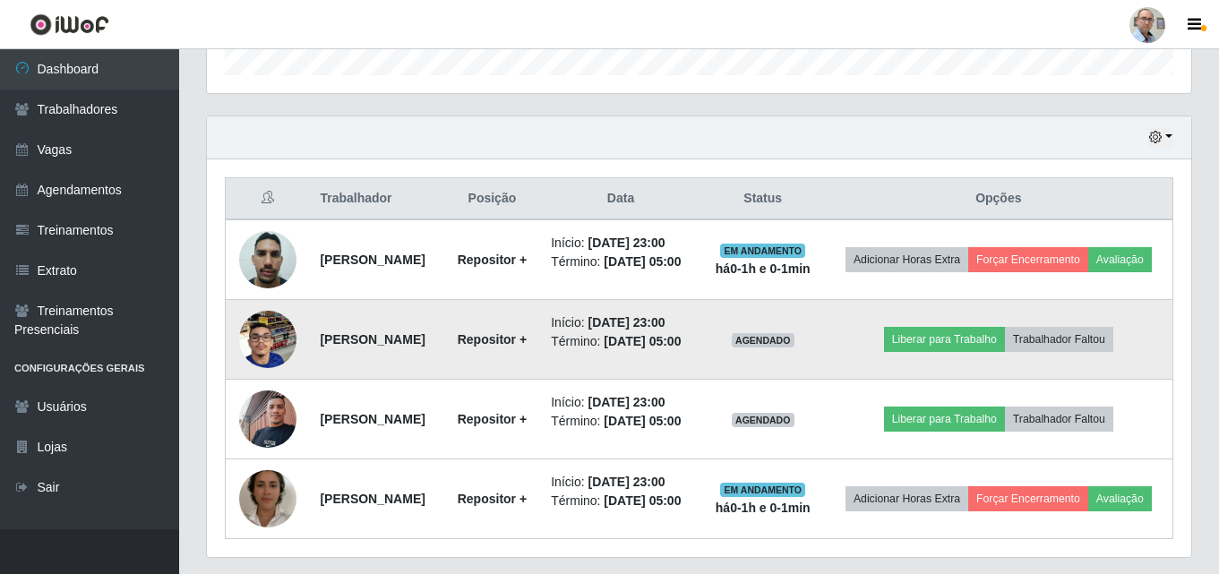
scroll to position [669, 0]
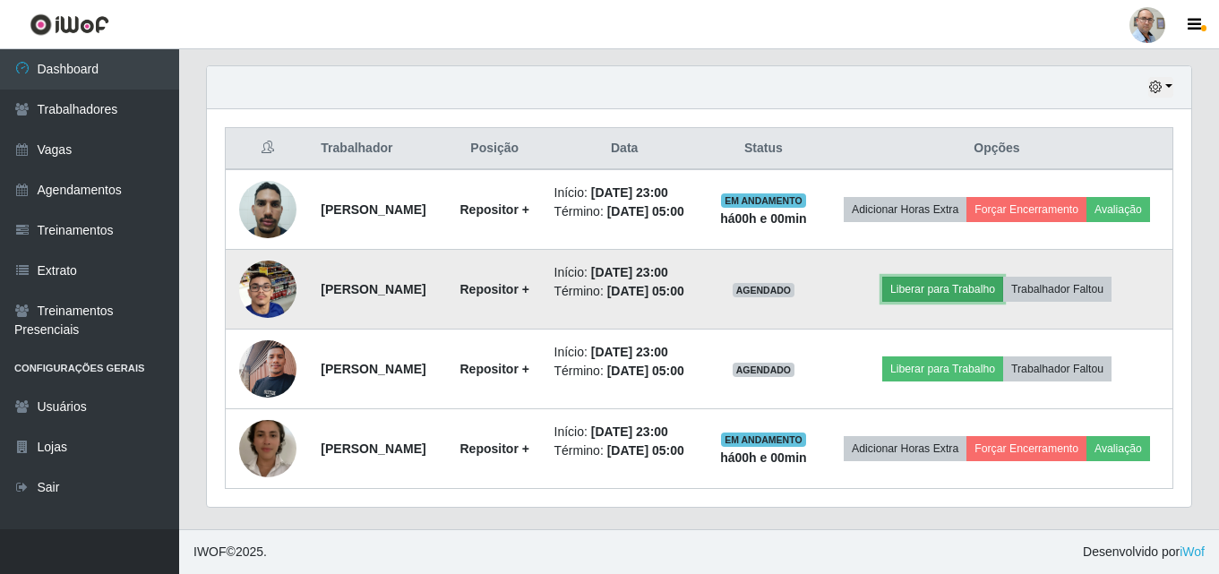
click at [1003, 277] on button "Liberar para Trabalho" at bounding box center [943, 289] width 121 height 25
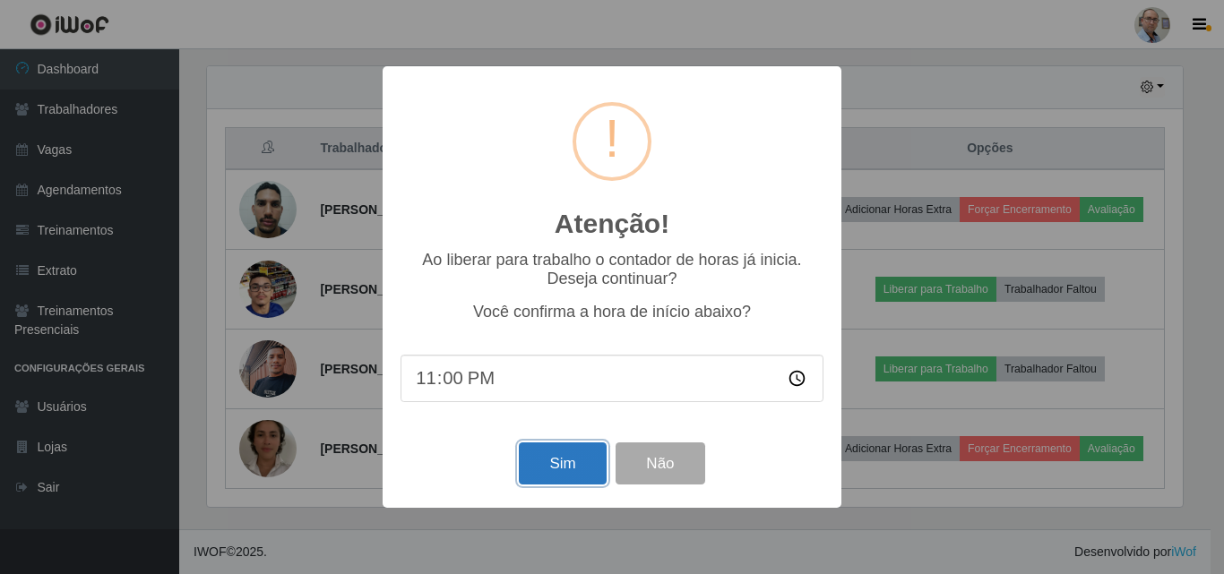
click at [573, 472] on button "Sim" at bounding box center [562, 464] width 87 height 42
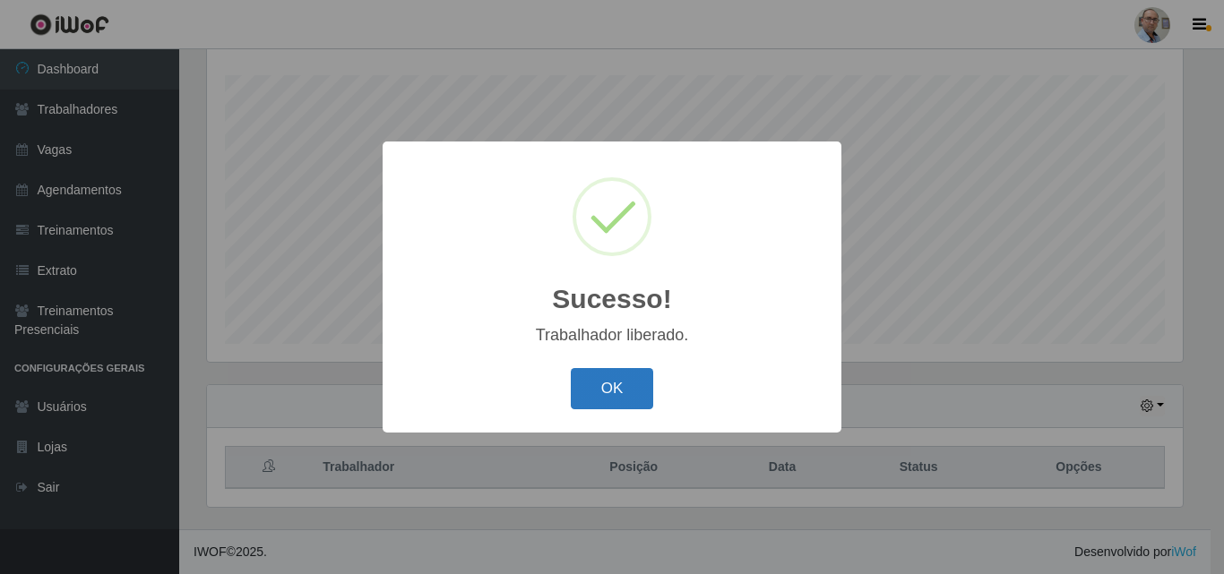
click at [615, 386] on button "OK" at bounding box center [612, 389] width 83 height 42
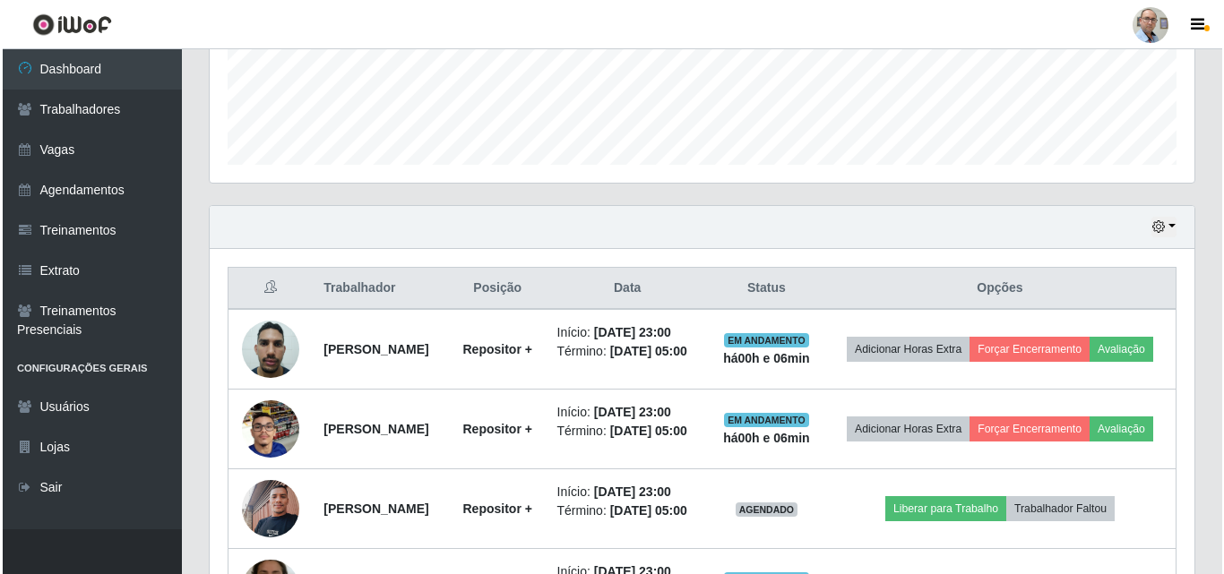
scroll to position [669, 0]
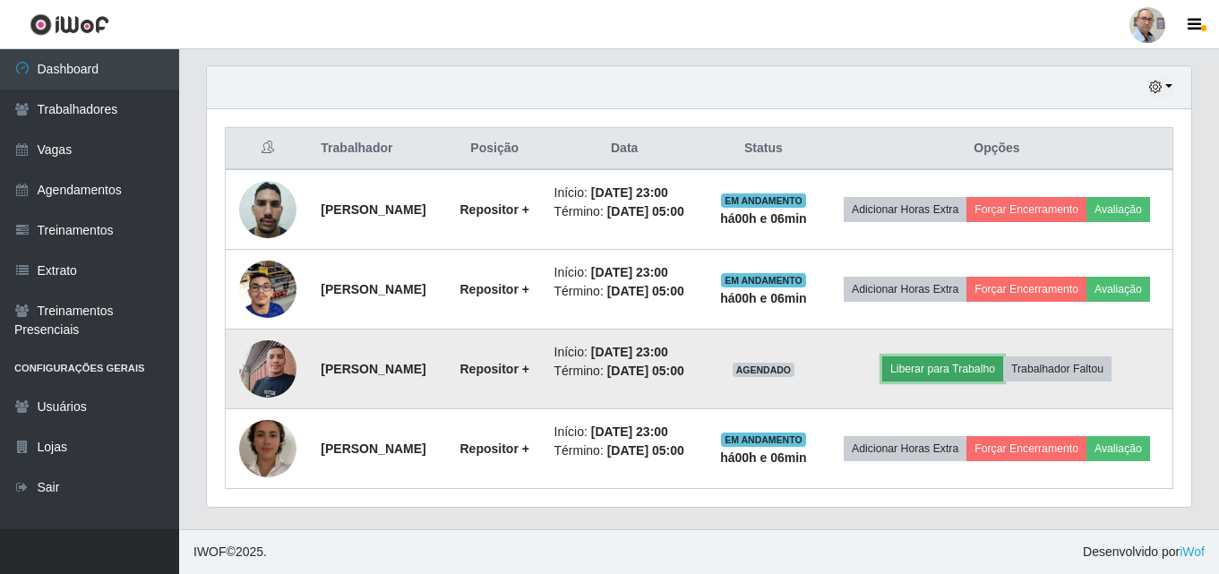
click at [984, 357] on button "Liberar para Trabalho" at bounding box center [943, 369] width 121 height 25
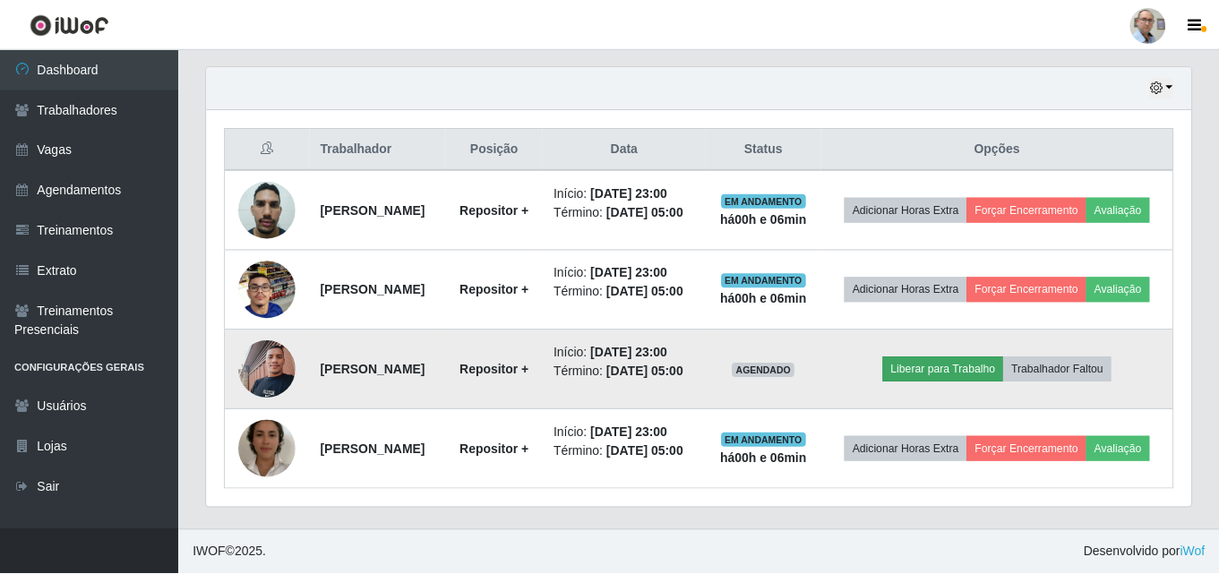
scroll to position [372, 976]
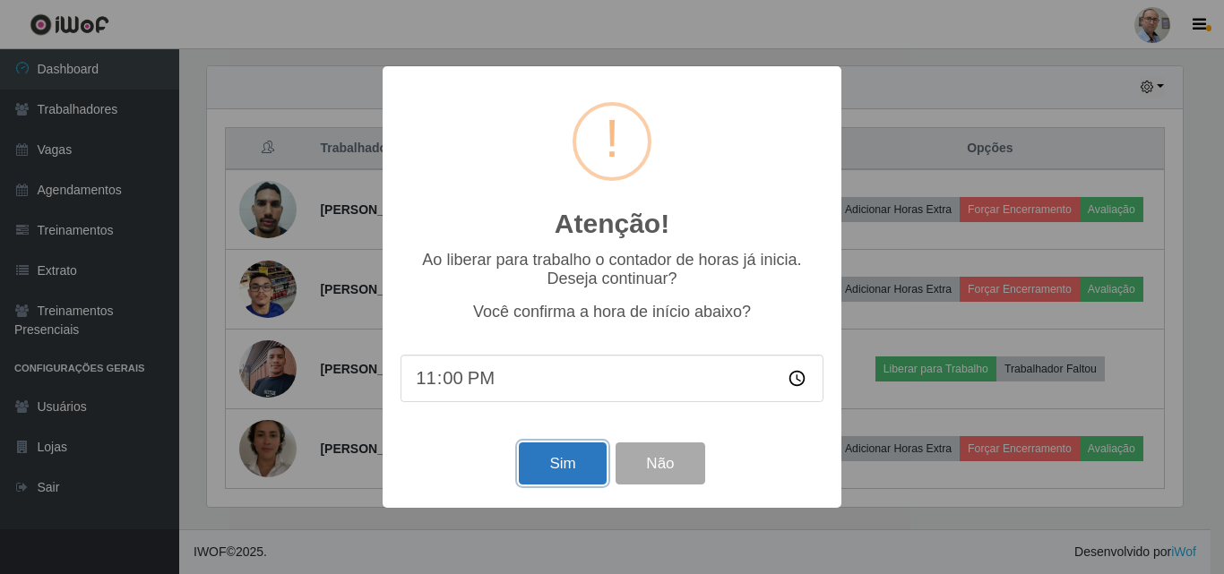
click at [565, 460] on button "Sim" at bounding box center [562, 464] width 87 height 42
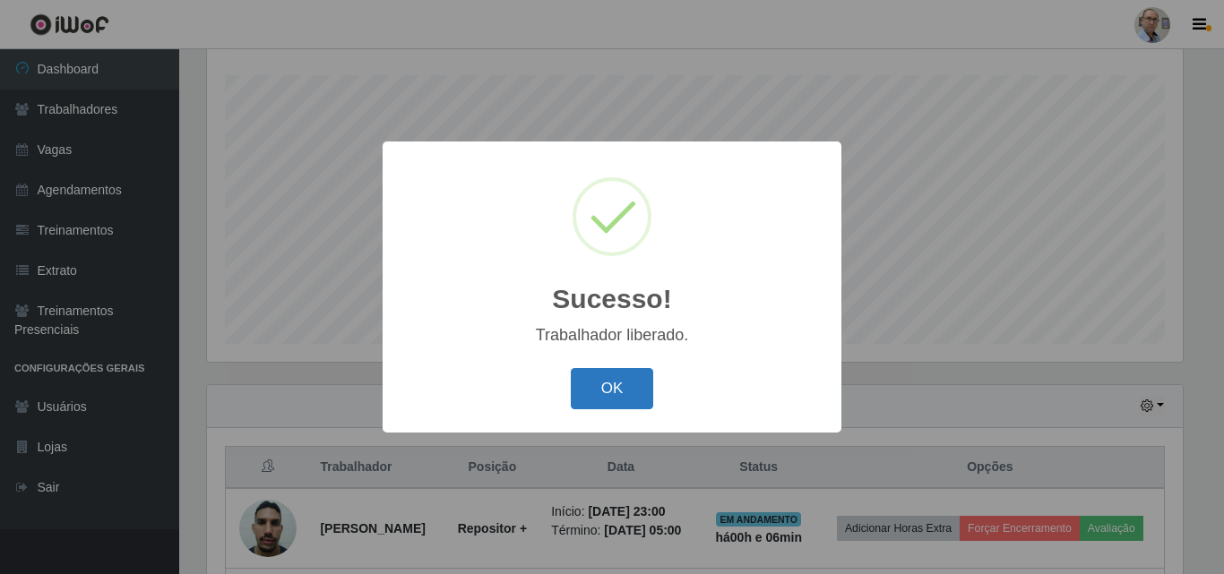
click at [604, 396] on button "OK" at bounding box center [612, 389] width 83 height 42
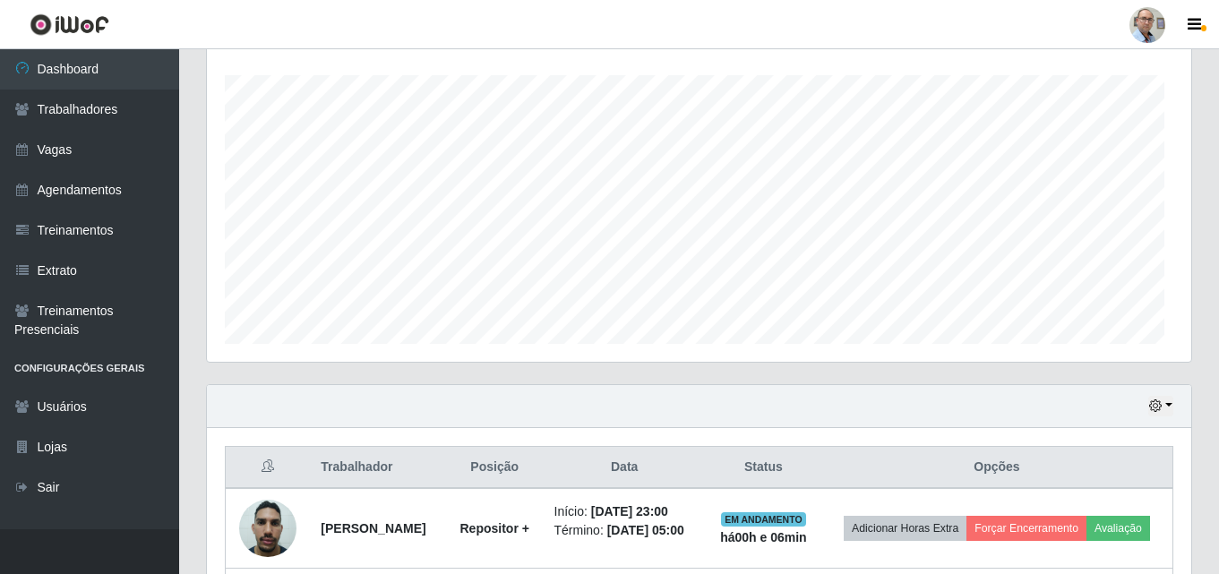
scroll to position [372, 985]
